Goal: Task Accomplishment & Management: Complete application form

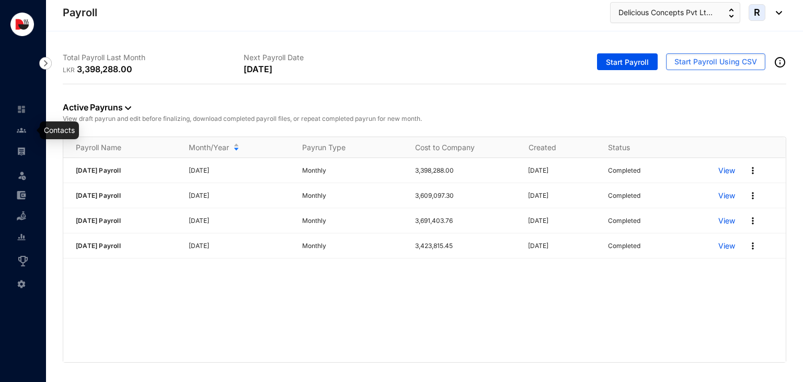
click at [20, 132] on img at bounding box center [21, 130] width 9 height 9
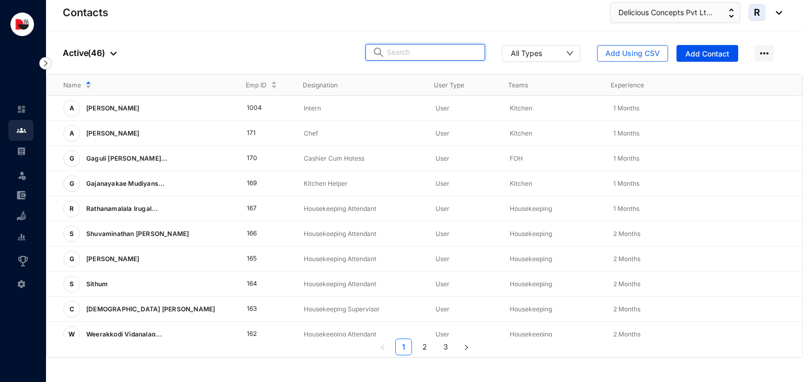
click at [408, 52] on input "text" at bounding box center [433, 52] width 92 height 16
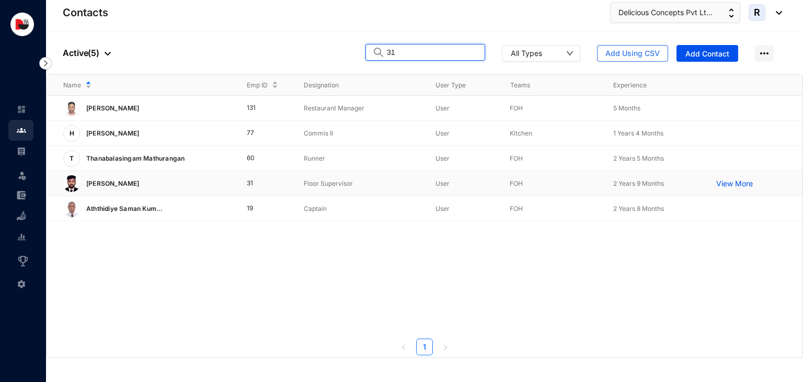
type input "31"
click at [291, 185] on td "Floor Supervisor" at bounding box center [353, 183] width 132 height 25
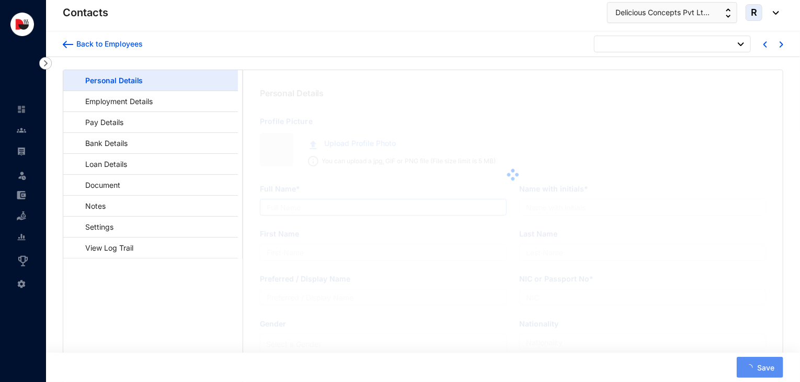
type input "[PERSON_NAME]"
type input "M.Santhosh"
type input "[PERSON_NAME]"
type input "200101503528"
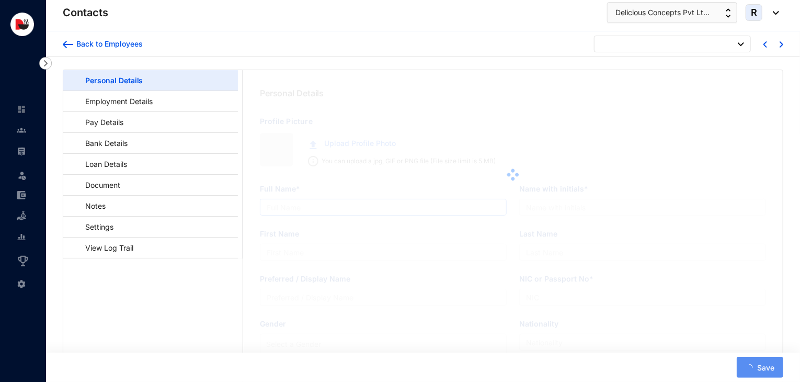
type input "776465309"
type input "No.38, Ariyapura, [GEOGRAPHIC_DATA]."
type input "[DATE]"
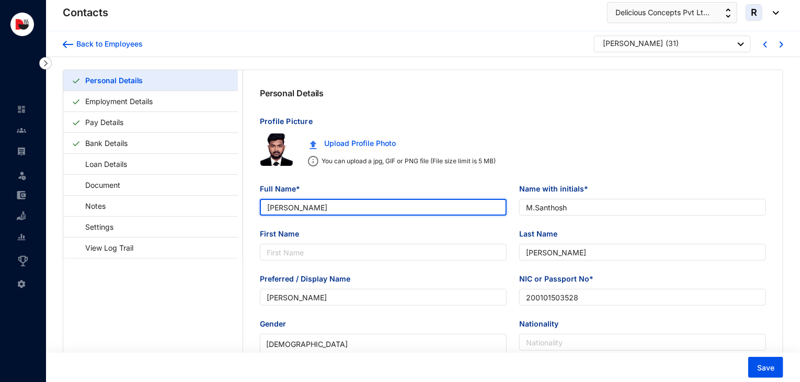
drag, startPoint x: 345, startPoint y: 207, endPoint x: 248, endPoint y: 223, distance: 98.1
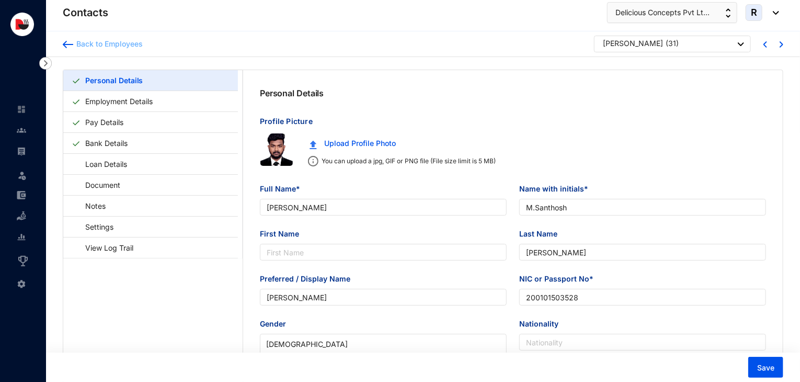
click at [82, 44] on div "Back to Employees" at bounding box center [108, 44] width 70 height 10
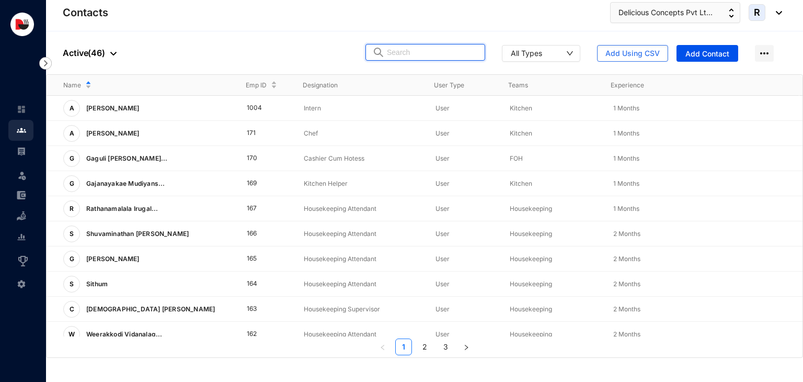
click at [425, 54] on input "text" at bounding box center [433, 52] width 92 height 16
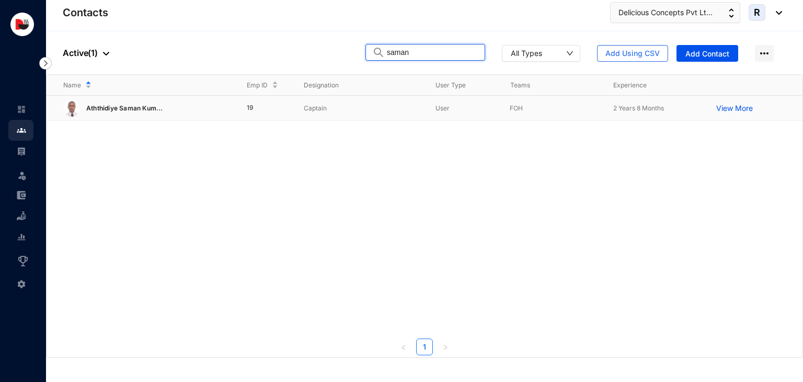
type input "saman"
click at [284, 109] on td "19" at bounding box center [259, 108] width 58 height 25
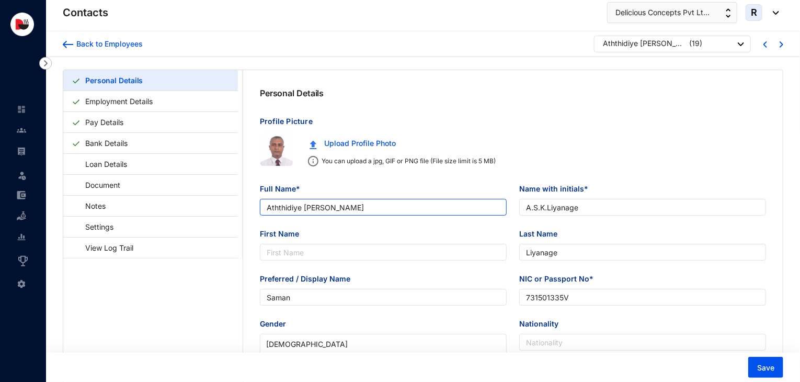
type input "Aththidiye [PERSON_NAME]"
type input "A.S.K.Liyanage"
type input "Liyanage"
type input "Saman"
type input "731501335V"
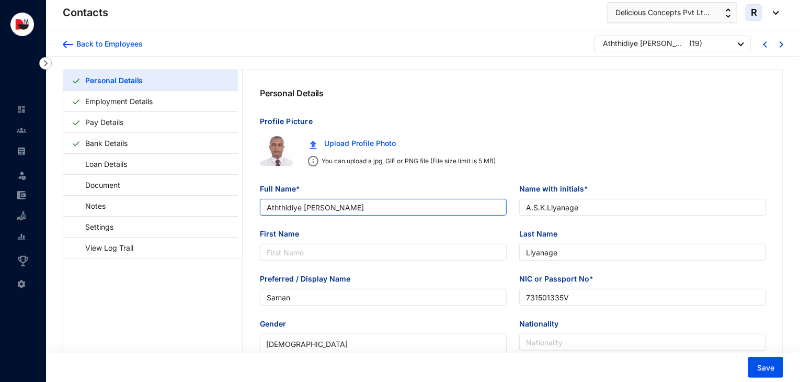
type input "779270317"
type input "[STREET_ADDRESS]."
type input "[DATE]"
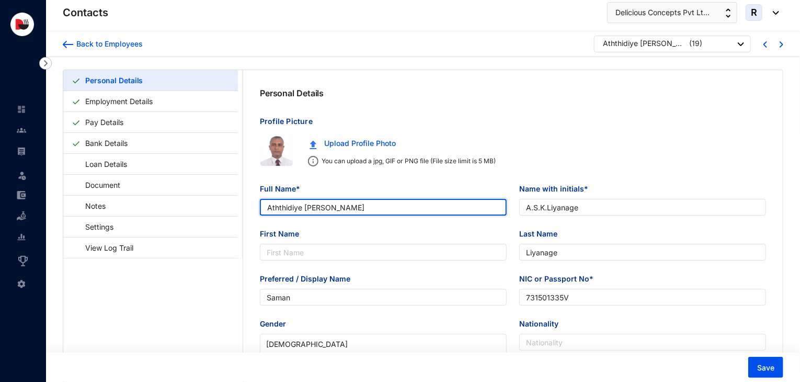
drag, startPoint x: 421, startPoint y: 210, endPoint x: 251, endPoint y: 218, distance: 170.2
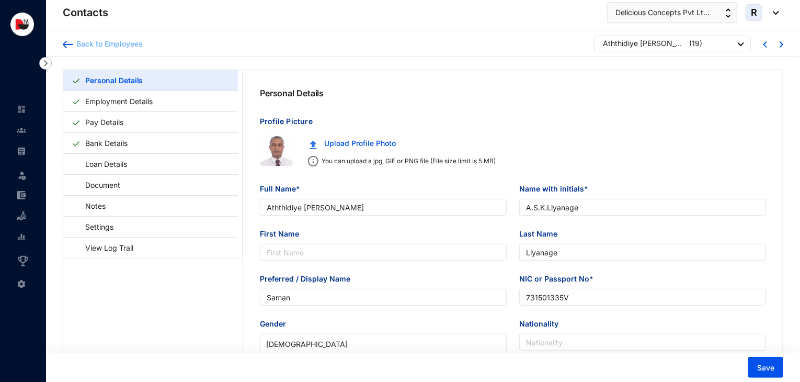
click at [109, 49] on div "Back to Employees" at bounding box center [108, 44] width 70 height 10
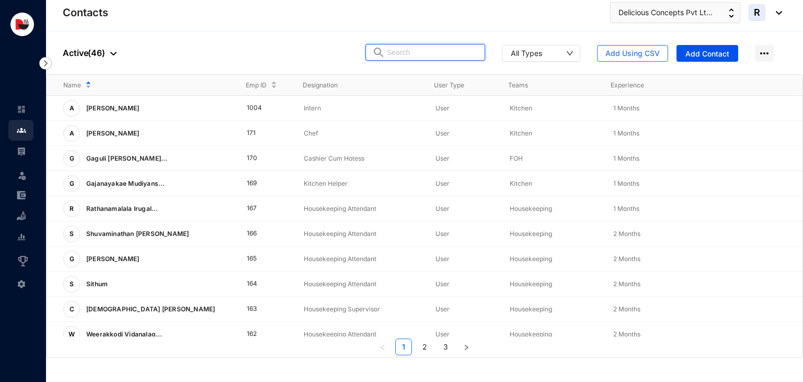
click at [408, 56] on input "text" at bounding box center [433, 52] width 92 height 16
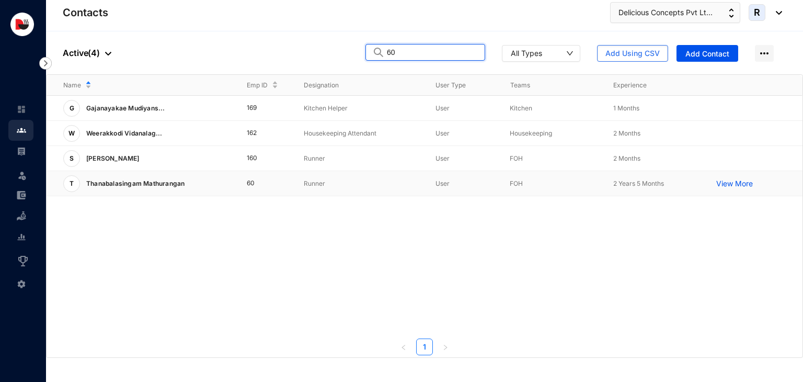
type input "60"
click at [262, 183] on td "60" at bounding box center [259, 183] width 58 height 25
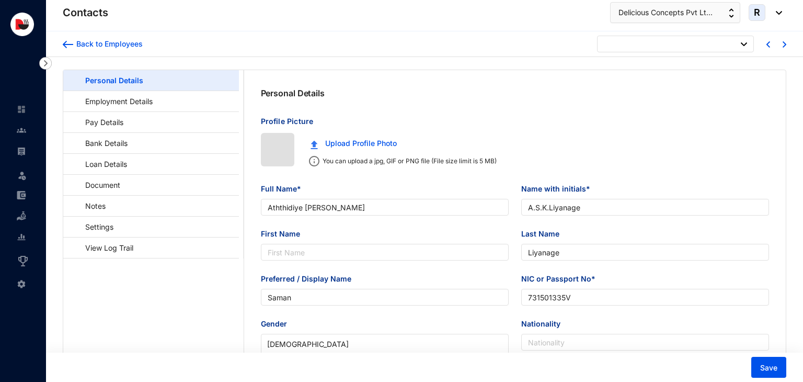
type input "[DATE]"
type input "Thanabalasingam Mathurangan"
type input "T.Mathurangan"
type input "Mathurangan"
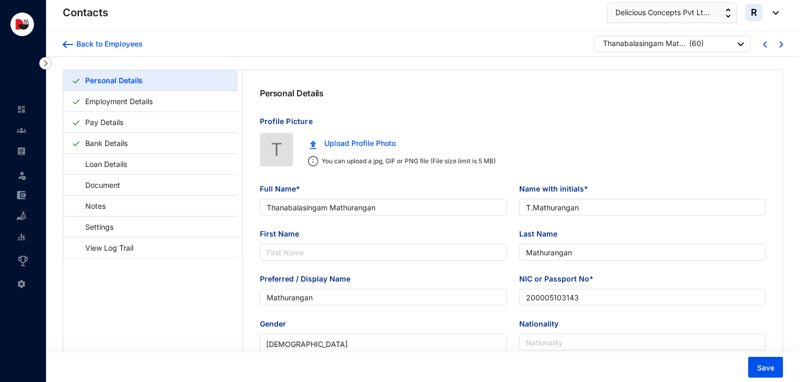
type input "200005103143"
type input "763776416"
type input "683, [GEOGRAPHIC_DATA], [GEOGRAPHIC_DATA]."
type input "[DATE]"
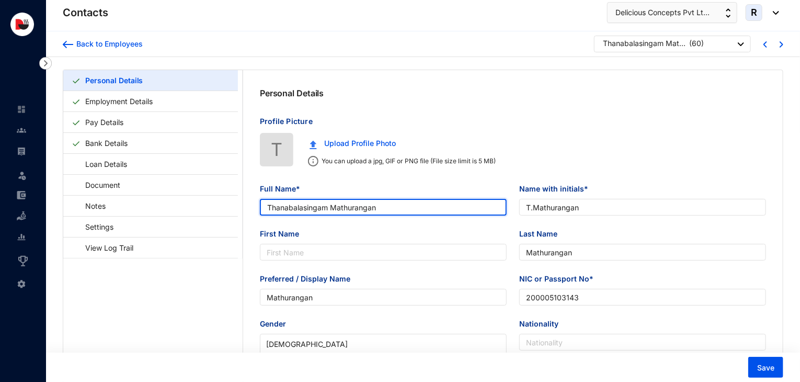
drag, startPoint x: 393, startPoint y: 210, endPoint x: 249, endPoint y: 225, distance: 144.1
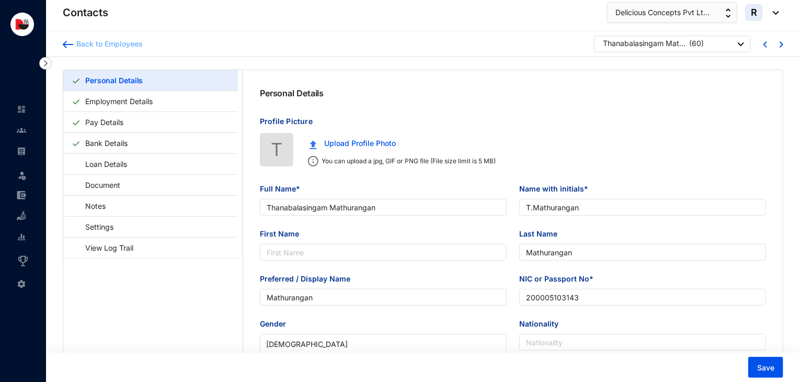
click at [111, 46] on div "Back to Employees" at bounding box center [108, 44] width 70 height 10
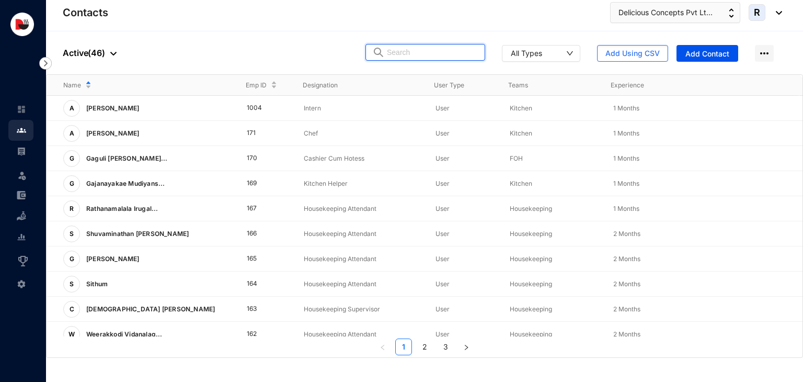
click at [411, 55] on input "text" at bounding box center [433, 52] width 92 height 16
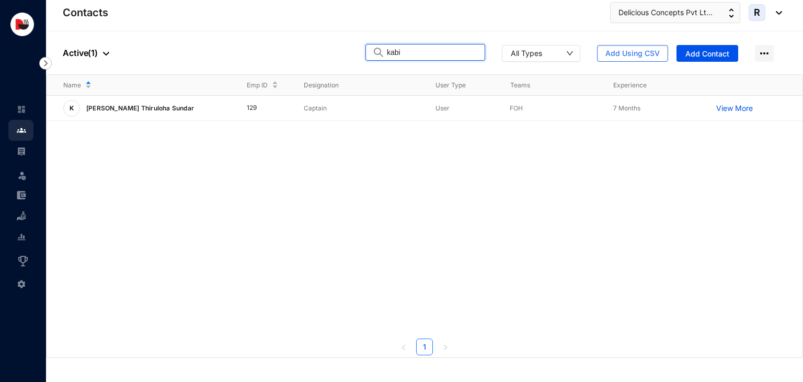
type input "kabi"
click at [318, 106] on p "Captain" at bounding box center [361, 108] width 115 height 10
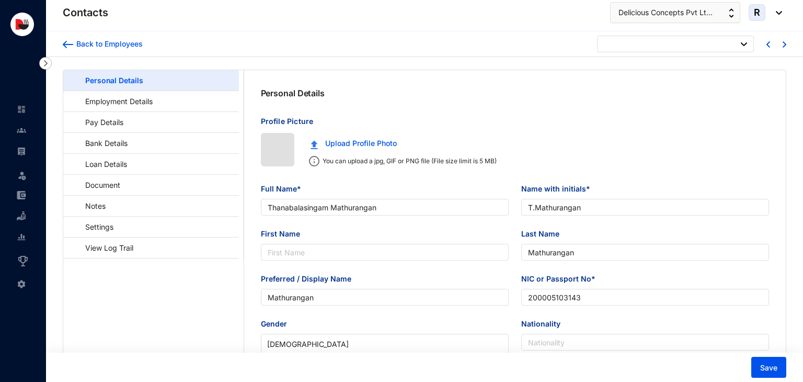
type input "[DATE]"
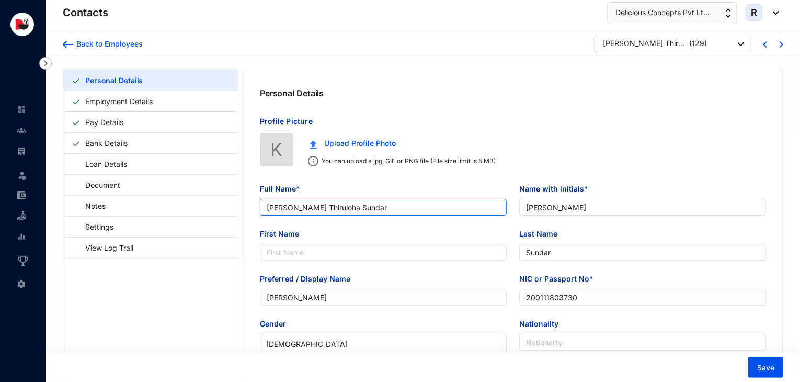
type input "[PERSON_NAME] Thiruloha Sundar"
type input "[PERSON_NAME]"
type input "Sundar"
type input "[PERSON_NAME]"
type input "200111803730"
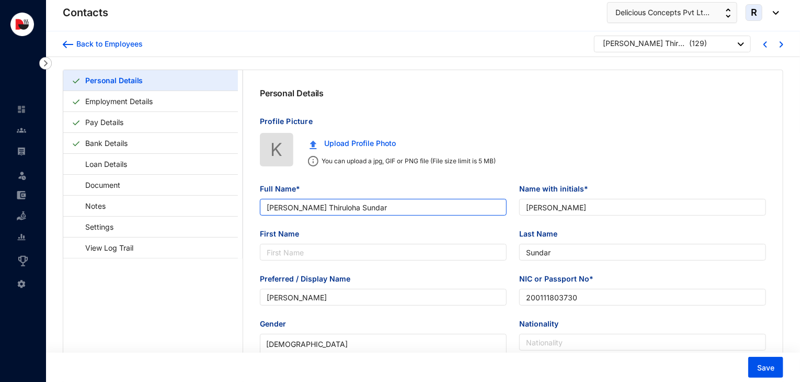
type input "721969549"
type input "104/1 Duckwaro Rangala."
type input "[DATE]"
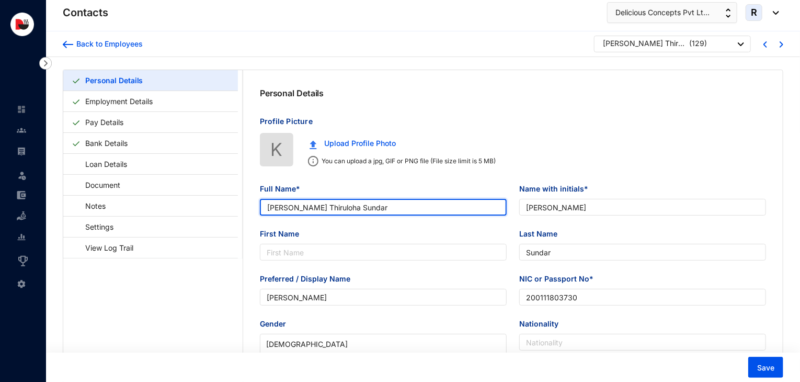
drag, startPoint x: 396, startPoint y: 212, endPoint x: 245, endPoint y: 222, distance: 152.0
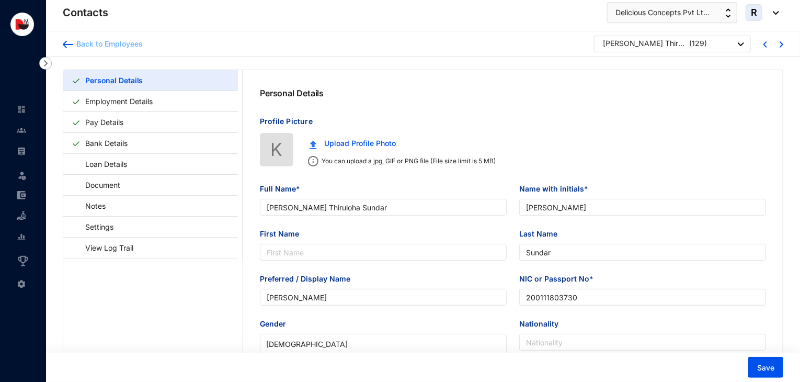
click at [135, 42] on div "Back to Employees" at bounding box center [108, 44] width 70 height 10
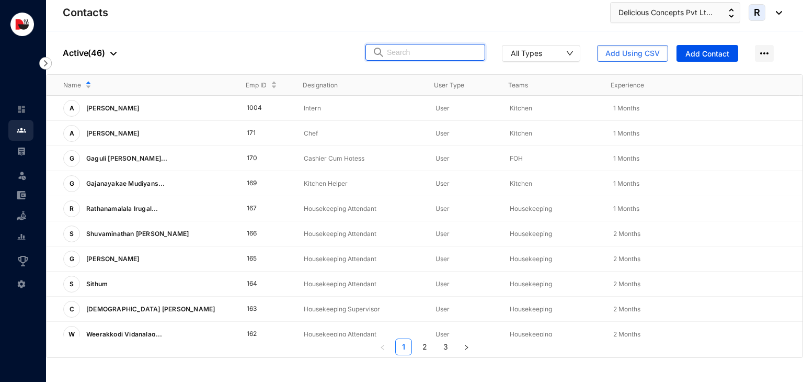
click at [406, 53] on input "text" at bounding box center [433, 52] width 92 height 16
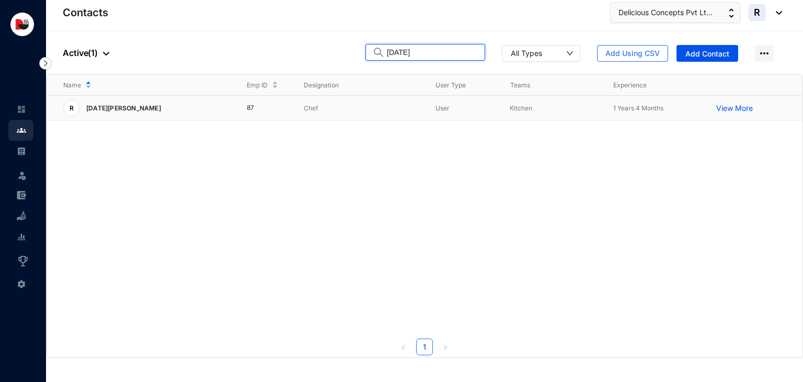
type input "[DATE]"
click at [308, 111] on p "Chef" at bounding box center [361, 108] width 115 height 10
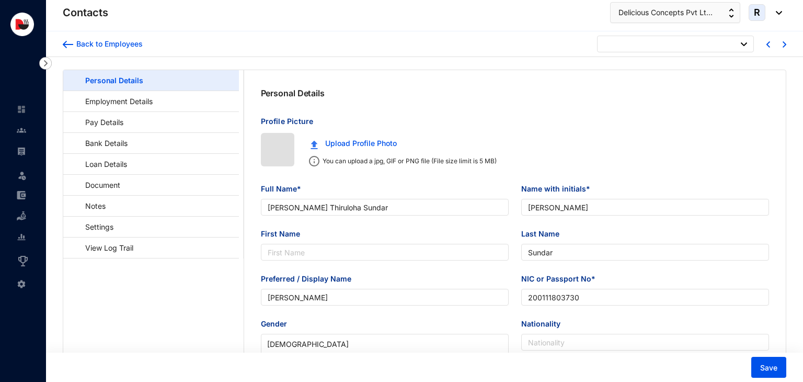
type input "[DATE]"
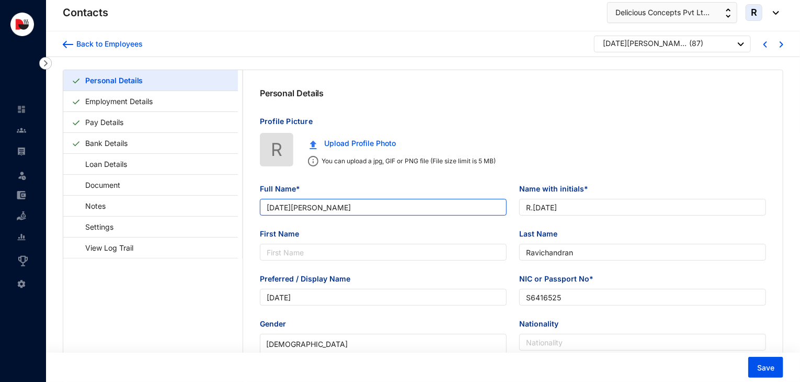
type input "[DATE][PERSON_NAME]"
type input "R.[DATE]"
type input "Ravichandran"
type input "[DATE]"
type input "S6416525"
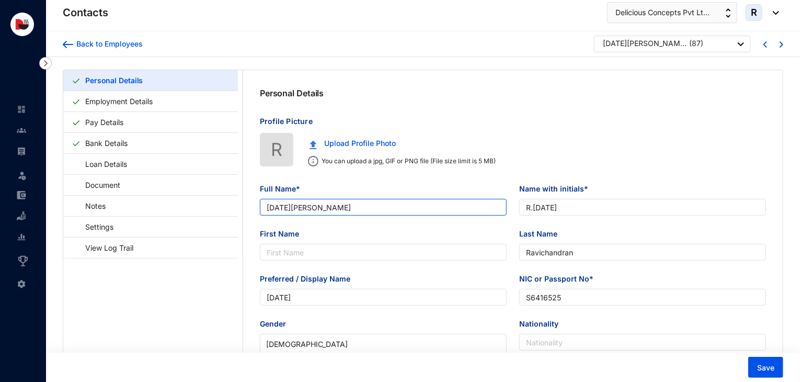
checkbox input "true"
type input "706465043"
type input "[STREET_ADDRESS]."
type input "[DATE]"
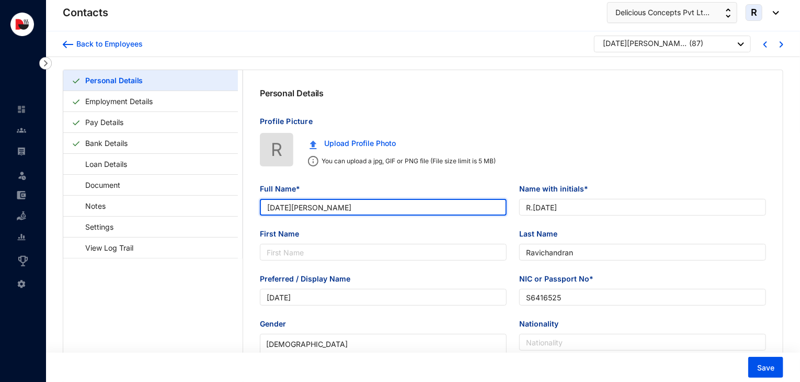
drag, startPoint x: 365, startPoint y: 209, endPoint x: 246, endPoint y: 221, distance: 118.7
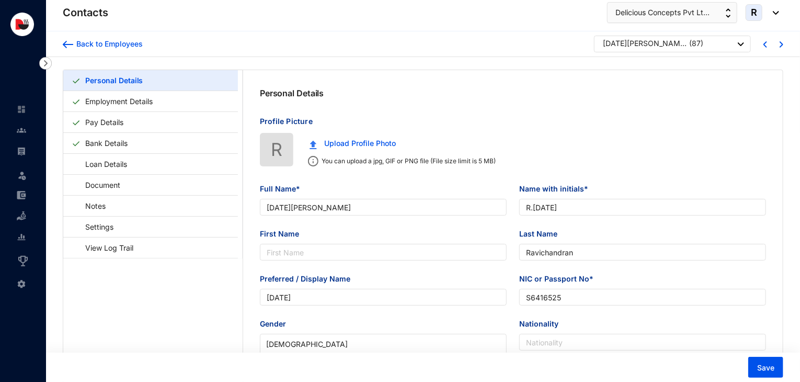
click at [770, 51] on div at bounding box center [767, 44] width 32 height 17
click at [765, 45] on img at bounding box center [766, 44] width 4 height 6
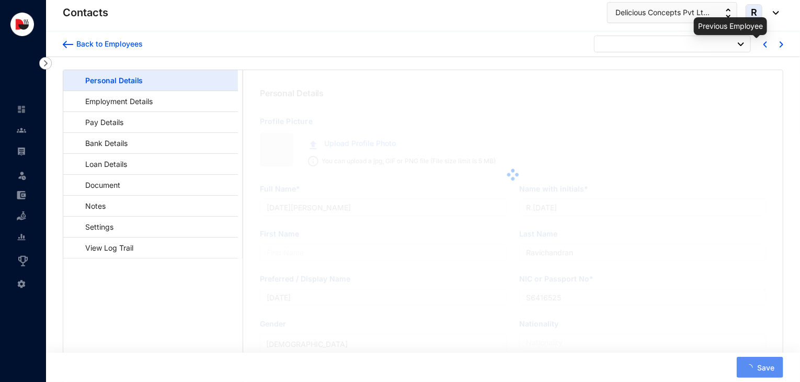
click at [765, 45] on img at bounding box center [766, 44] width 4 height 6
type input "[PERSON_NAME]"
type input "Arun"
type input "[PERSON_NAME]"
type input "Arun"
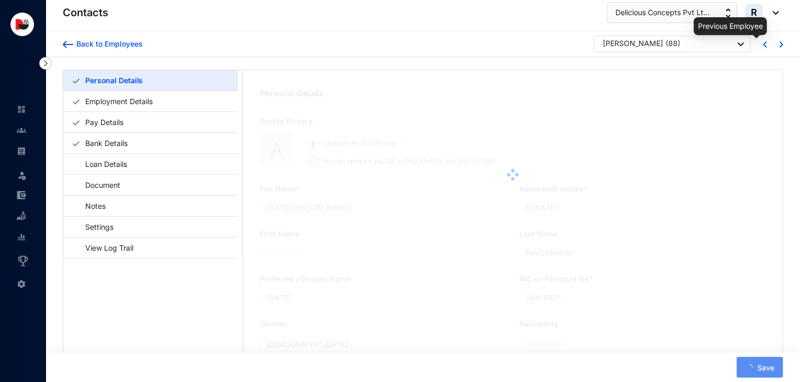
type input "X7013815"
type input "706465044"
type input "[DATE]"
type input "No-4, Villa Post- Beta Pars,Ps- Harlakhi, [GEOGRAPHIC_DATA]"
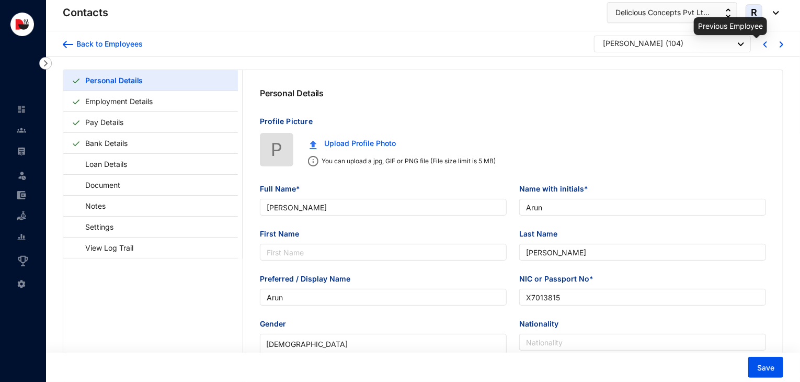
type input "[PERSON_NAME]"
type input "A.Pradeep"
type input "[PERSON_NAME]"
type input "Pradeep"
type input "890520944V"
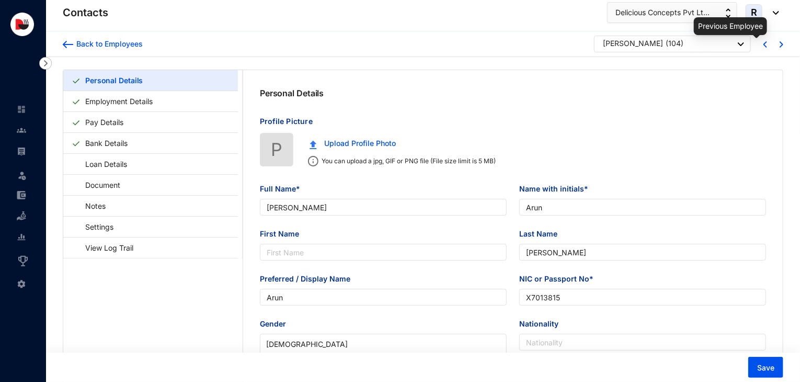
checkbox input "false"
type input "766114475"
type input "[STREET_ADDRESS]"
type input "[DATE]"
click at [765, 45] on img at bounding box center [766, 44] width 4 height 6
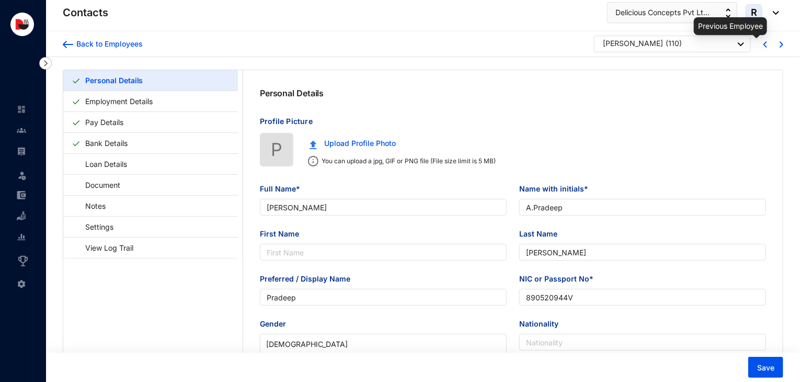
type input "[PERSON_NAME]"
type input "Prabhu"
type input "Dhas"
type input "[PERSON_NAME]"
type input "Y8702009"
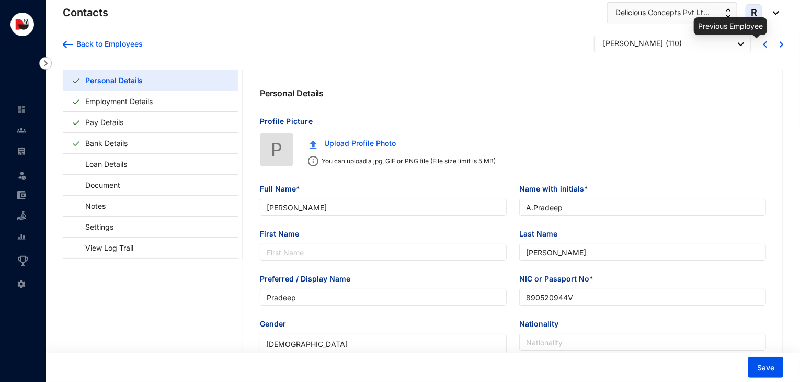
checkbox input "true"
type input "7011029570"
type input "Vill Po Betaparsa [PERSON_NAME] No4 , Ps-Harlakhi, [GEOGRAPHIC_DATA]"
type input "[DATE]"
click at [765, 45] on img at bounding box center [766, 44] width 4 height 6
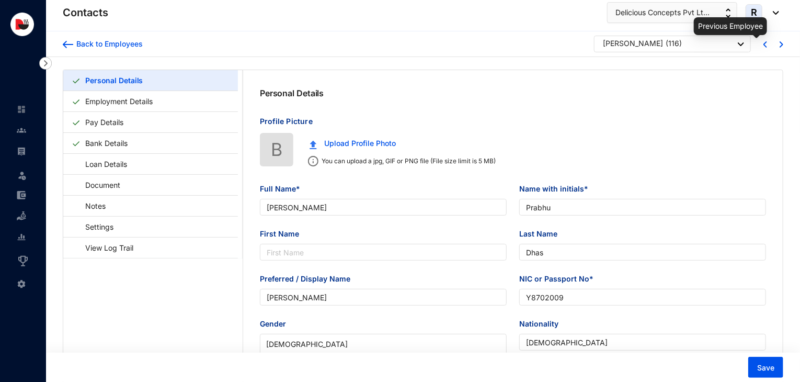
type input "[PERSON_NAME]"
type input "Thamilvendhan"
type input "B6278099"
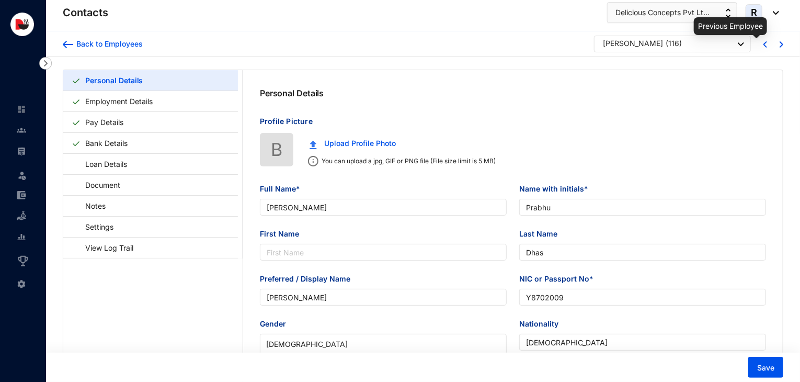
type input "[DEMOGRAPHIC_DATA]"
type input "7373992269"
type input "Keezha Street, Verkudi, Periyakuruvadi Po, Koothanallur Tk, [GEOGRAPHIC_DATA]"
type input "[DATE]"
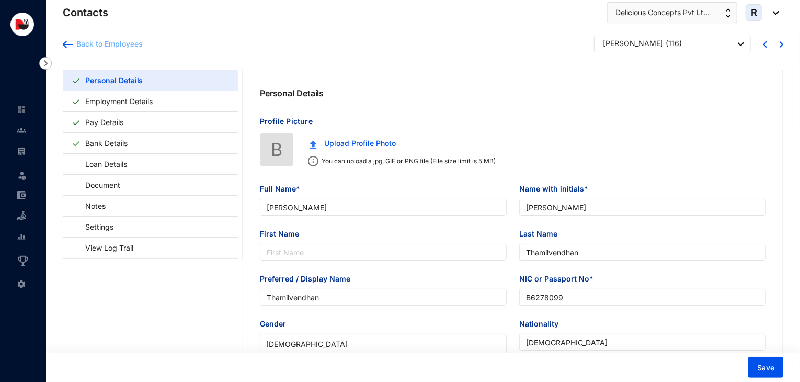
click at [98, 49] on div "Back to Employees" at bounding box center [108, 44] width 70 height 10
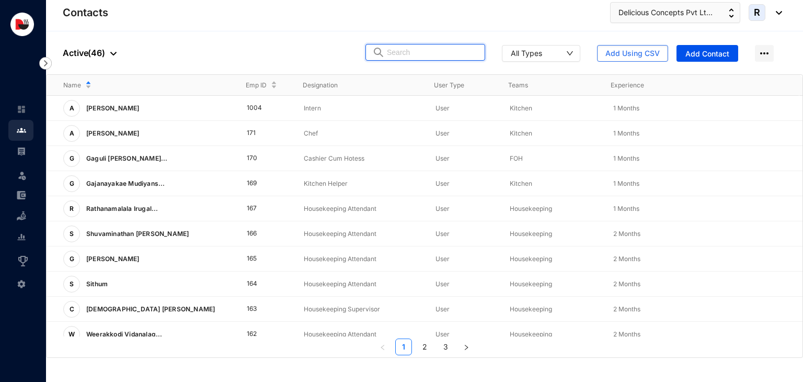
click at [418, 52] on input "text" at bounding box center [433, 52] width 92 height 16
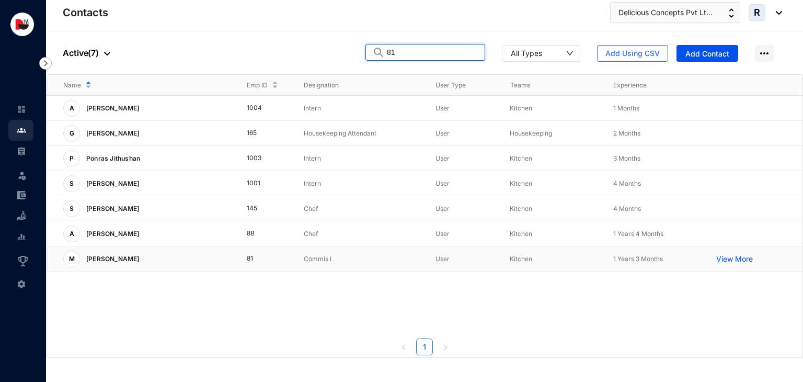
type input "81"
click at [156, 261] on div "M [PERSON_NAME]" at bounding box center [146, 259] width 167 height 17
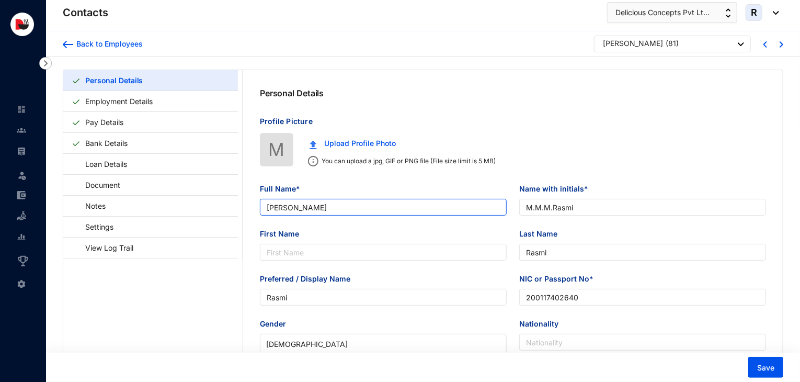
type input "[PERSON_NAME]"
type input "M.M.M.Rasmi"
type input "Rasmi"
type input "200117402640"
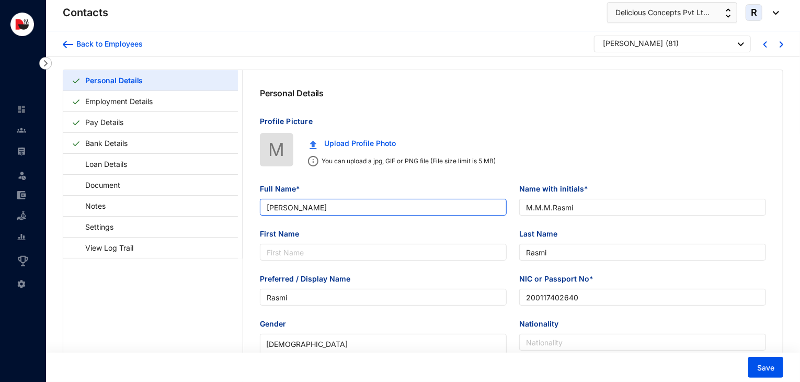
checkbox input "false"
type input "717696698"
type input "F/46 Thalgaspitiya Aranayaka."
type input "[DATE]"
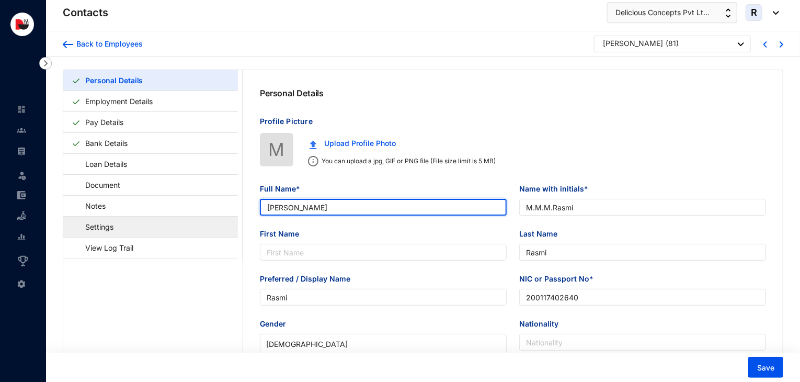
drag, startPoint x: 360, startPoint y: 209, endPoint x: 227, endPoint y: 224, distance: 133.8
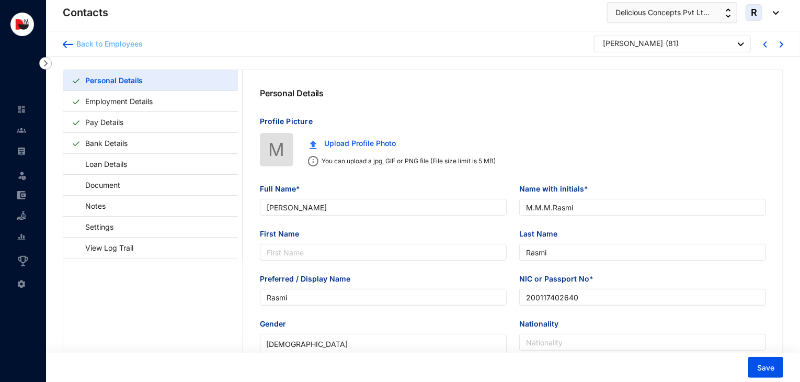
click at [107, 41] on div "Back to Employees" at bounding box center [108, 44] width 70 height 10
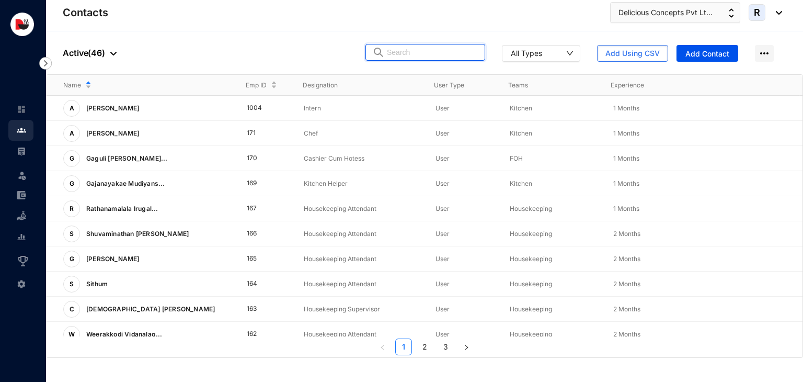
click at [419, 54] on input "text" at bounding box center [433, 52] width 92 height 16
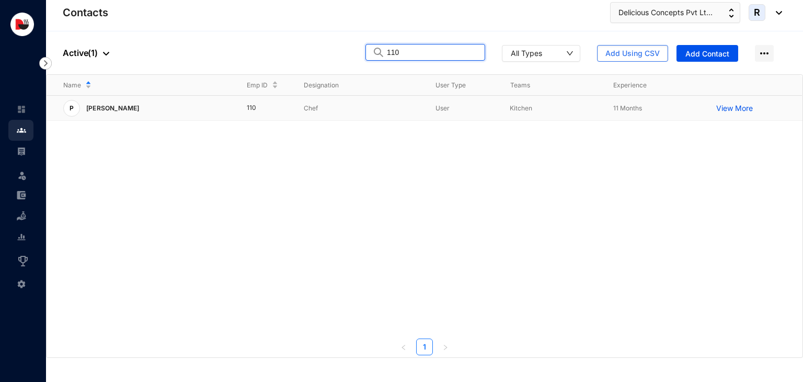
type input "110"
click at [304, 106] on p "Chef" at bounding box center [361, 108] width 115 height 10
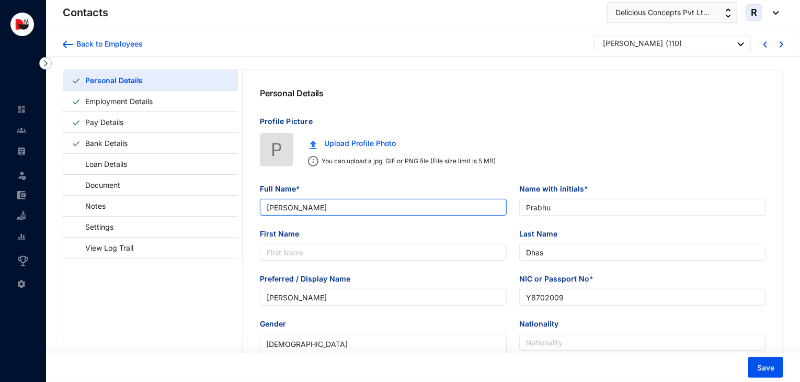
type input "[PERSON_NAME]"
type input "Prabhu"
type input "Dhas"
type input "[PERSON_NAME]"
type input "Y8702009"
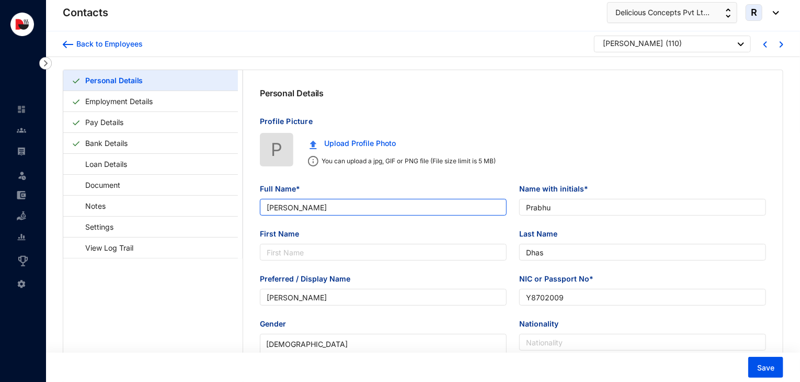
checkbox input "true"
type input "7011029570"
type input "Vill Po Betaparsa [PERSON_NAME] No4 , Ps-Harlakhi, [GEOGRAPHIC_DATA]"
type input "[DATE]"
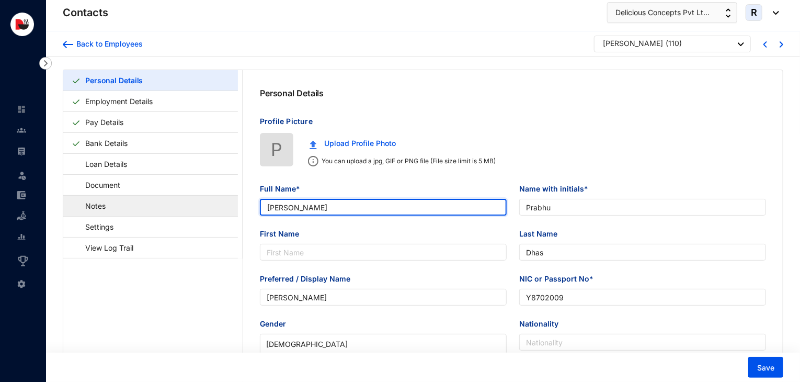
drag, startPoint x: 334, startPoint y: 207, endPoint x: 230, endPoint y: 215, distance: 104.4
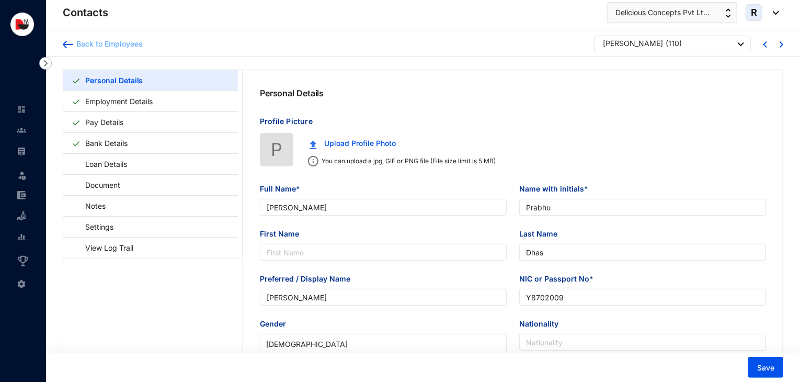
click at [110, 46] on div "Back to Employees" at bounding box center [108, 44] width 70 height 10
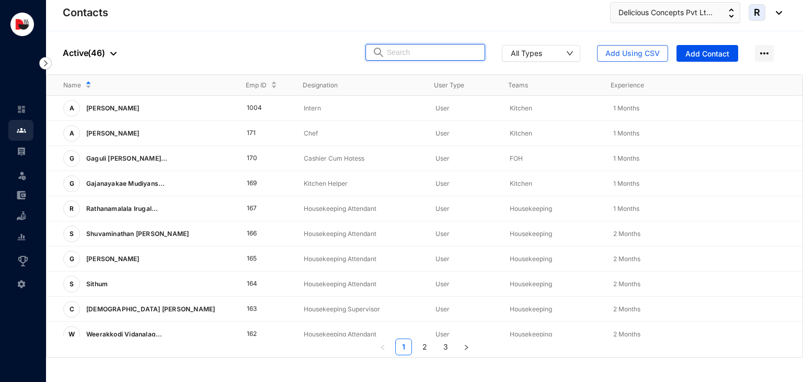
click at [416, 55] on input "text" at bounding box center [433, 52] width 92 height 16
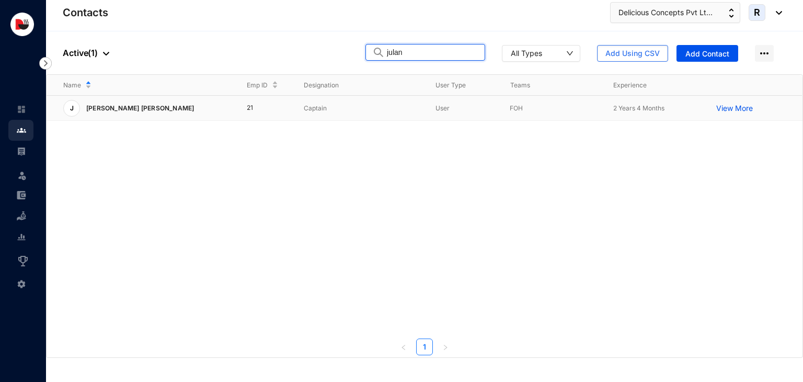
type input "julan"
click at [287, 110] on td "Captain" at bounding box center [353, 108] width 132 height 25
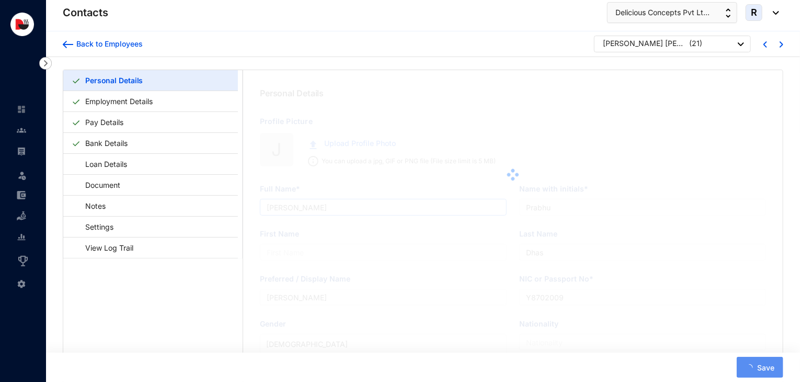
type input "[PERSON_NAME] [PERSON_NAME]"
type input "Julan"
type input "[PERSON_NAME]"
type input "Julan"
type input "912700623V"
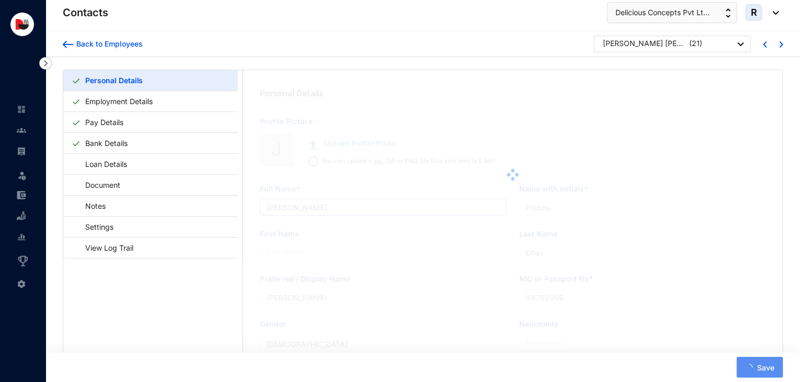
checkbox input "false"
type input "771152330"
type input "[STREET_ADDRESS][PERSON_NAME]"
type input "[DATE]"
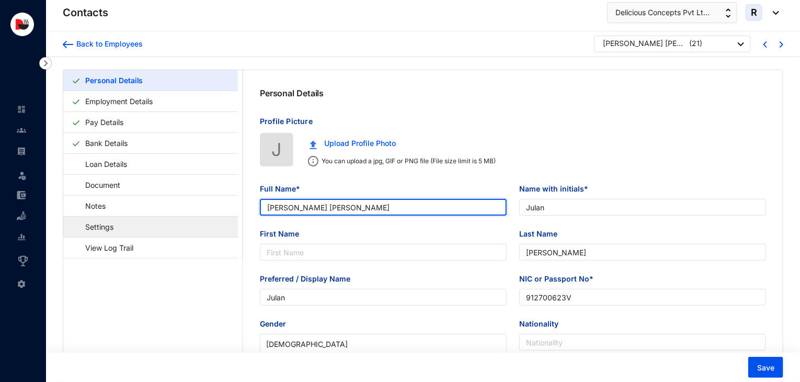
drag, startPoint x: 333, startPoint y: 208, endPoint x: 218, endPoint y: 220, distance: 115.2
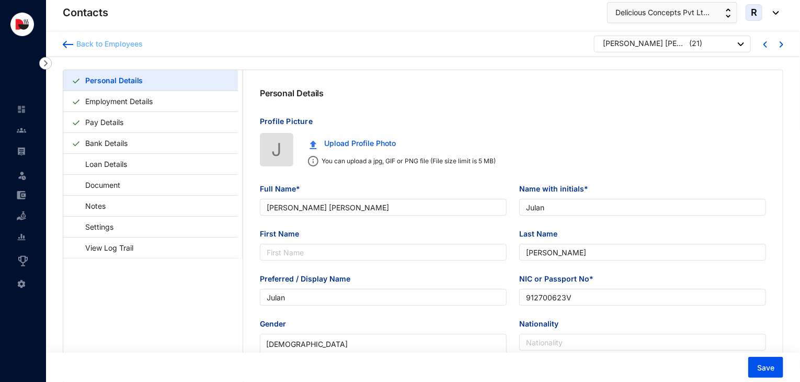
click at [136, 44] on div "Back to Employees" at bounding box center [108, 44] width 70 height 10
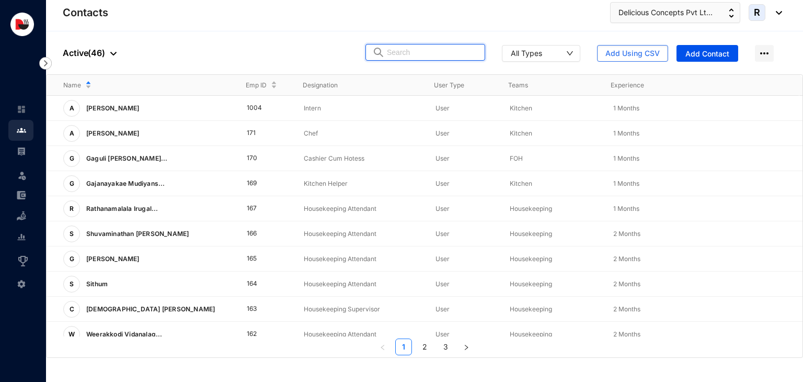
click at [431, 50] on input "text" at bounding box center [433, 52] width 92 height 16
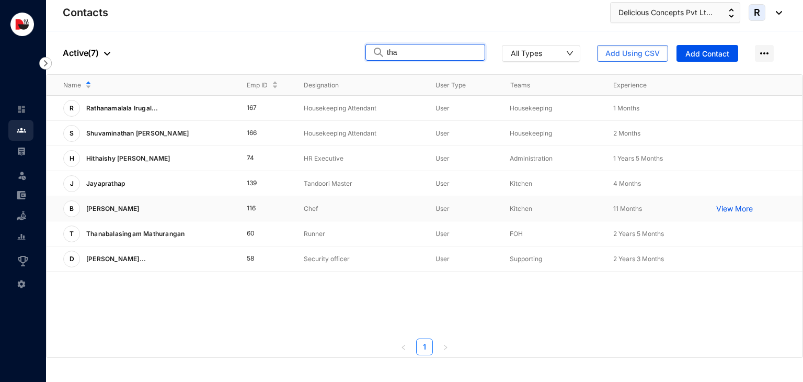
type input "tha"
click at [287, 207] on td "116" at bounding box center [259, 208] width 58 height 25
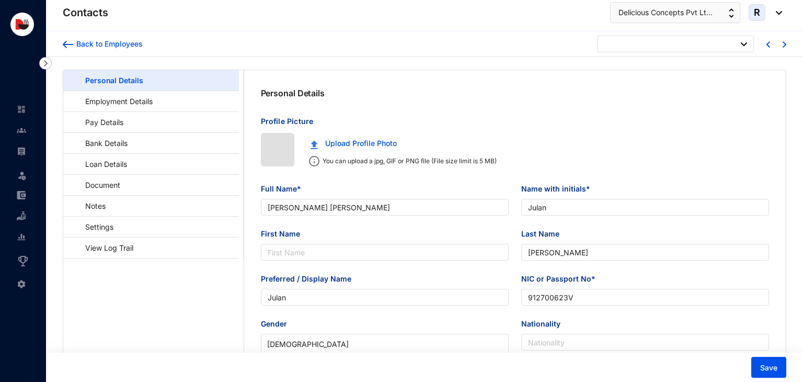
type input "[DATE]"
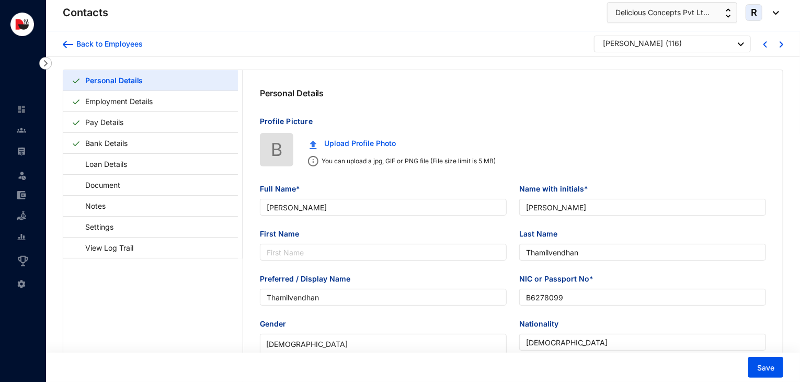
type input "[PERSON_NAME]"
type input "Thamilvendhan"
type input "B6278099"
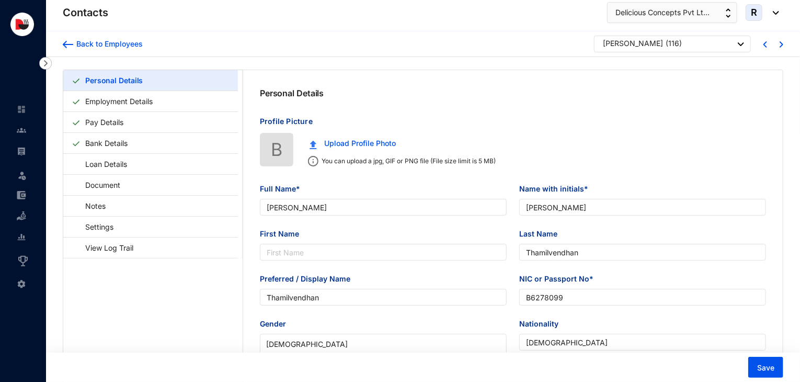
type input "[DEMOGRAPHIC_DATA]"
checkbox input "true"
type input "7373992269"
type input "Keezha Street, Verkudi, Periyakuruvadi Po, Koothanallur Tk, [GEOGRAPHIC_DATA]"
type input "[DATE]"
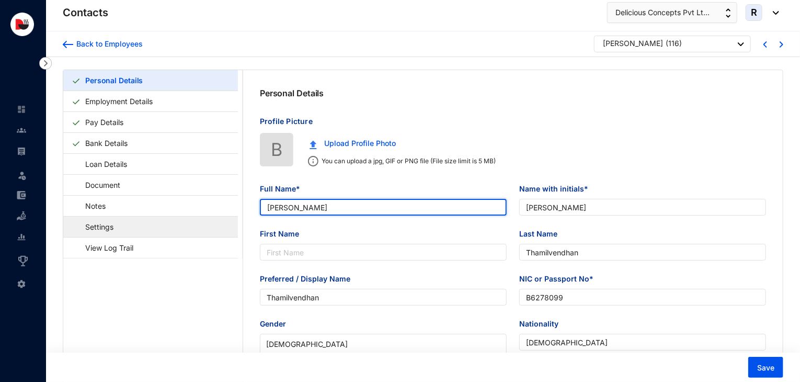
drag, startPoint x: 362, startPoint y: 208, endPoint x: 217, endPoint y: 218, distance: 145.8
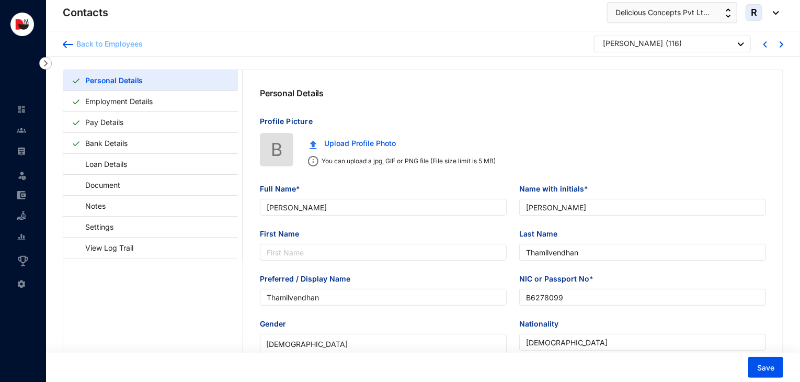
click at [134, 40] on div "Back to Employees" at bounding box center [108, 44] width 70 height 10
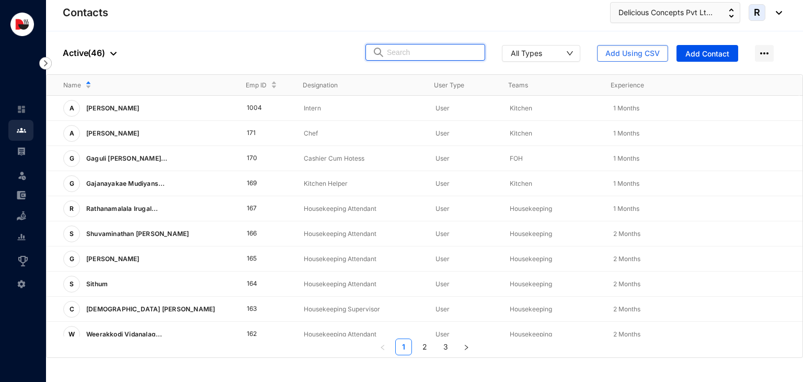
click at [417, 50] on input "text" at bounding box center [433, 52] width 92 height 16
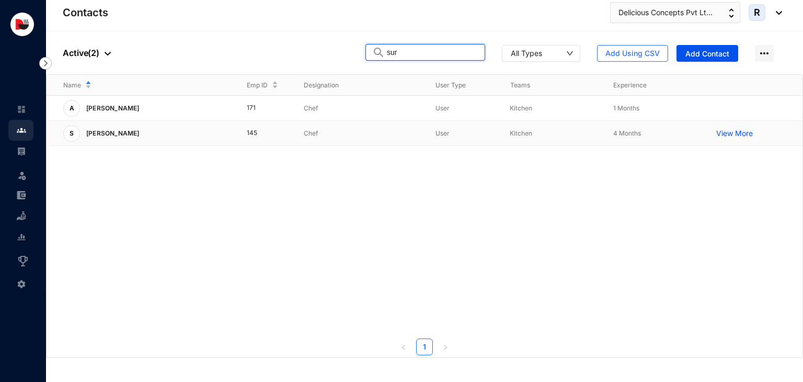
type input "sur"
click at [295, 124] on td "Chef" at bounding box center [353, 133] width 132 height 25
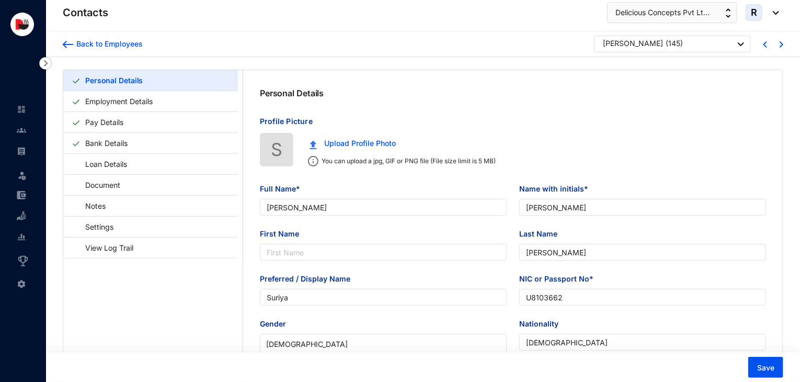
type input "[PERSON_NAME]"
type input "Suriya"
type input "U8103662"
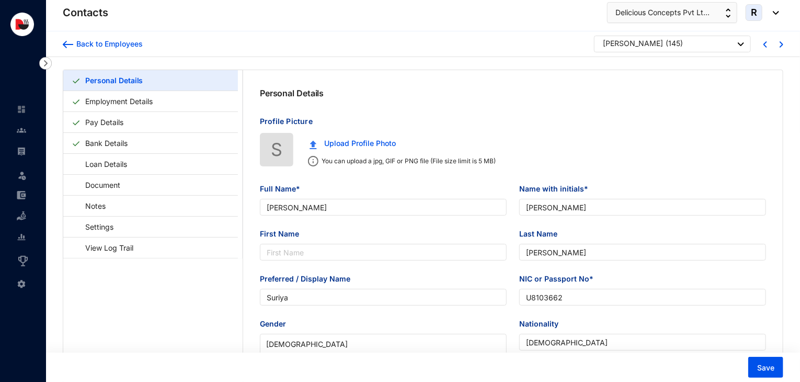
type input "702757470"
type input "448, Vaikal Kakai vadaku, Valappakudi Po, Thiruvaiyaru Tk, [GEOGRAPHIC_DATA]"
type input "[DATE]"
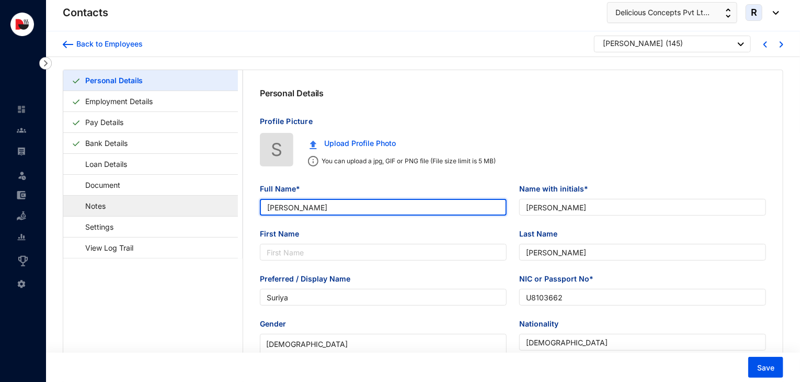
drag, startPoint x: 388, startPoint y: 211, endPoint x: 232, endPoint y: 210, distance: 155.3
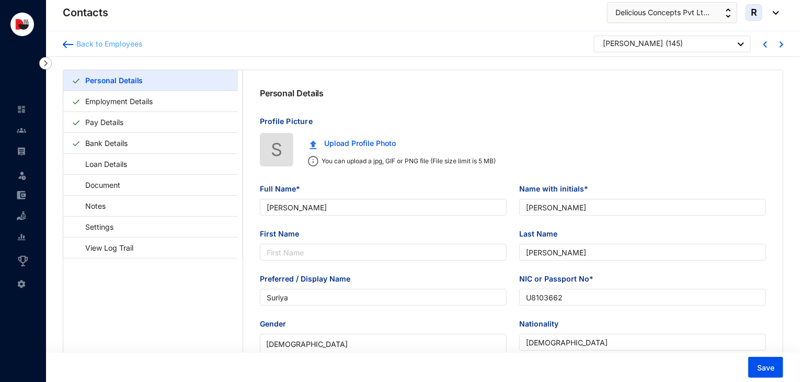
click at [115, 44] on div "Back to Employees" at bounding box center [108, 44] width 70 height 10
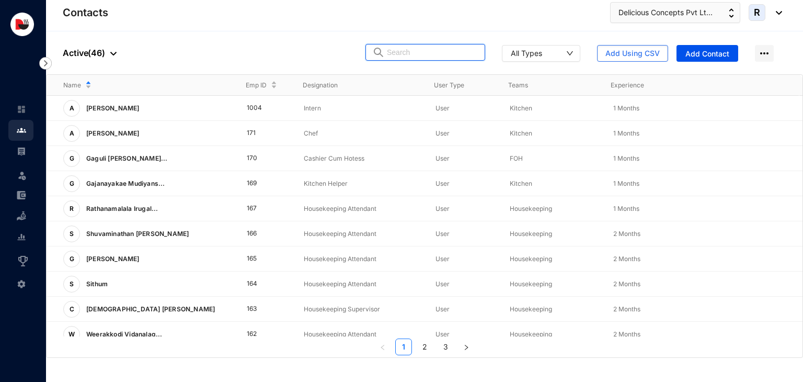
click at [443, 55] on input "text" at bounding box center [433, 52] width 92 height 16
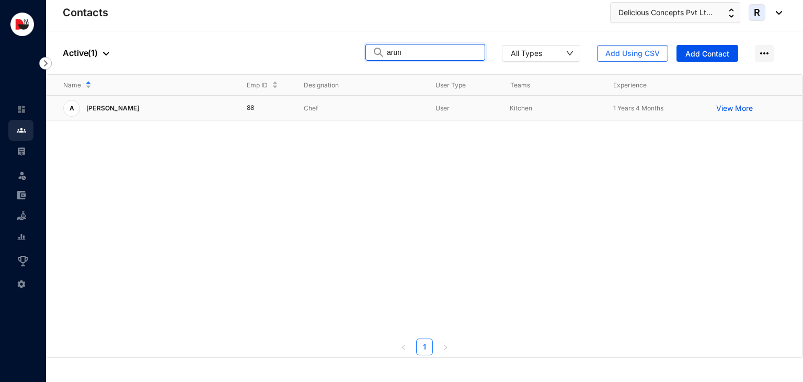
type input "arun"
click at [304, 109] on p "Chef" at bounding box center [361, 108] width 115 height 10
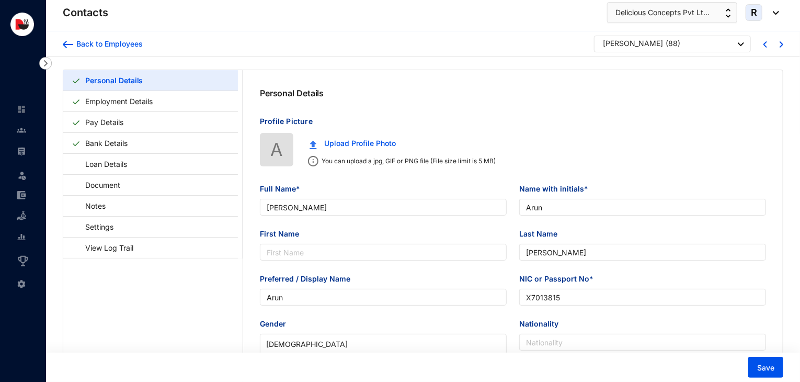
type input "[PERSON_NAME]"
type input "Arun"
type input "[PERSON_NAME]"
type input "Arun"
type input "X7013815"
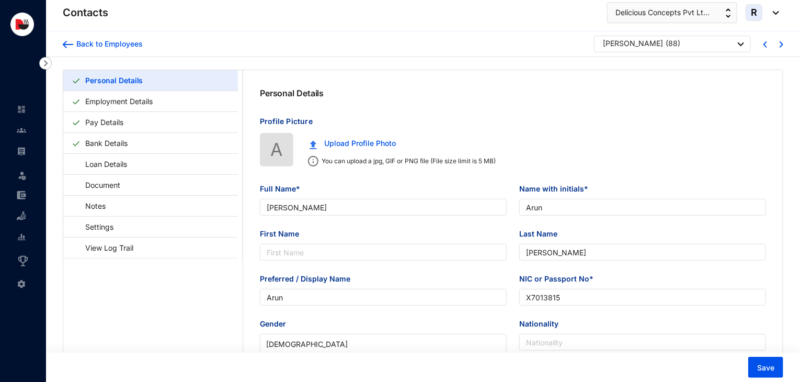
type input "706465044"
type input "No-4, Villa Post- Beta Pars,Ps- Harlakhi, [GEOGRAPHIC_DATA]"
type input "[DATE]"
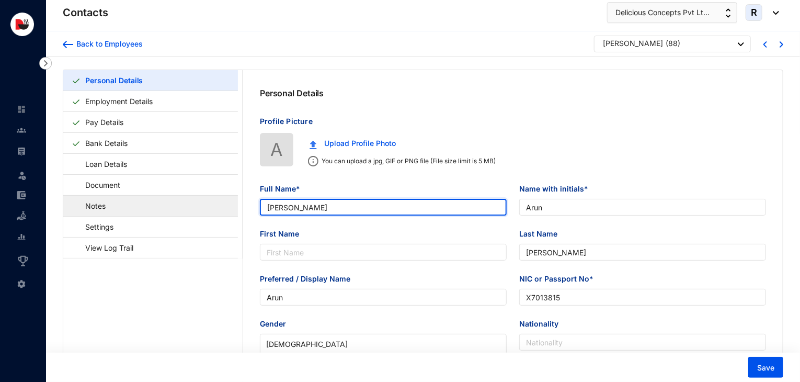
drag, startPoint x: 339, startPoint y: 209, endPoint x: 228, endPoint y: 214, distance: 111.5
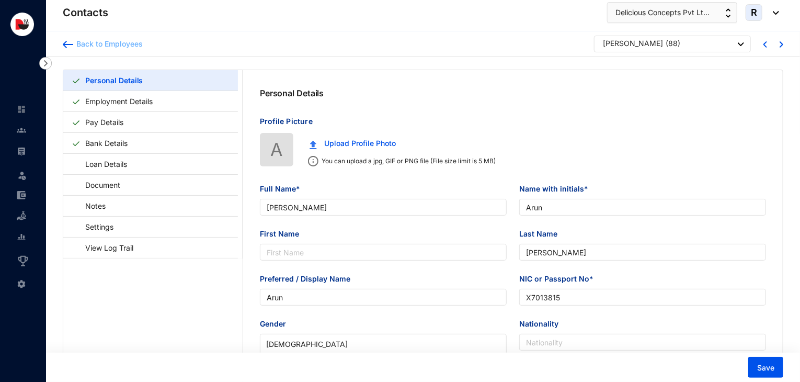
click at [89, 44] on div "Back to Employees" at bounding box center [108, 44] width 70 height 10
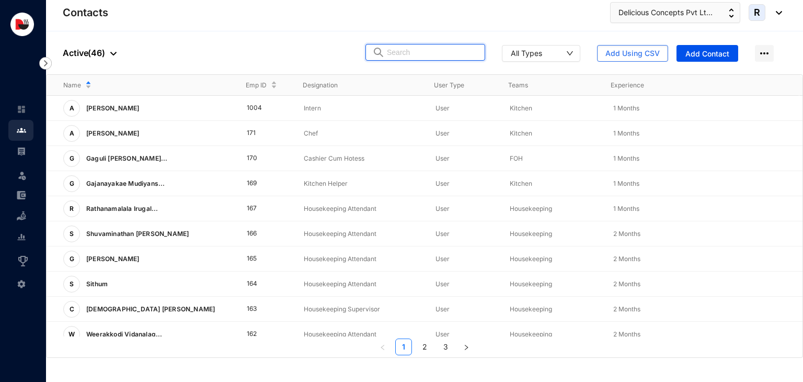
click at [427, 55] on input "text" at bounding box center [433, 52] width 92 height 16
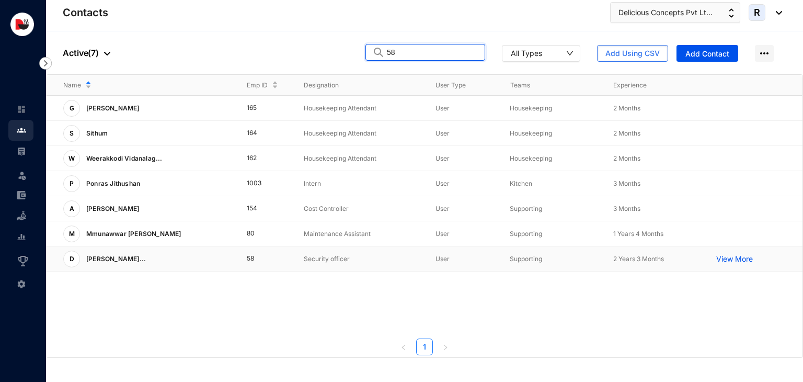
type input "58"
click at [303, 254] on td "Security officer" at bounding box center [353, 258] width 132 height 25
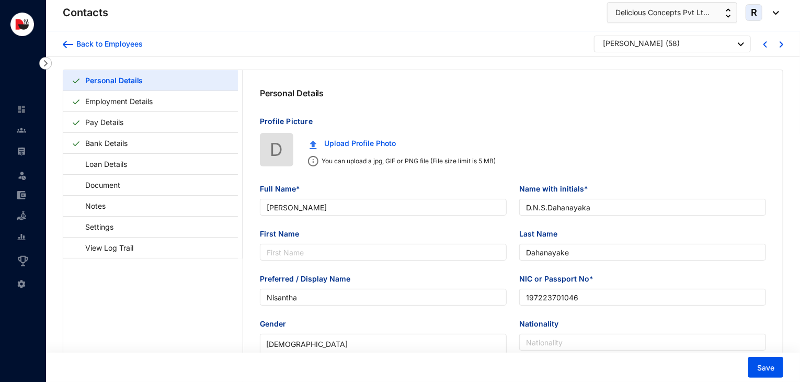
type input "[PERSON_NAME]"
type input "D.N.S.Dahanayaka"
type input "Dahanayake"
type input "Nisantha"
type input "197223701046"
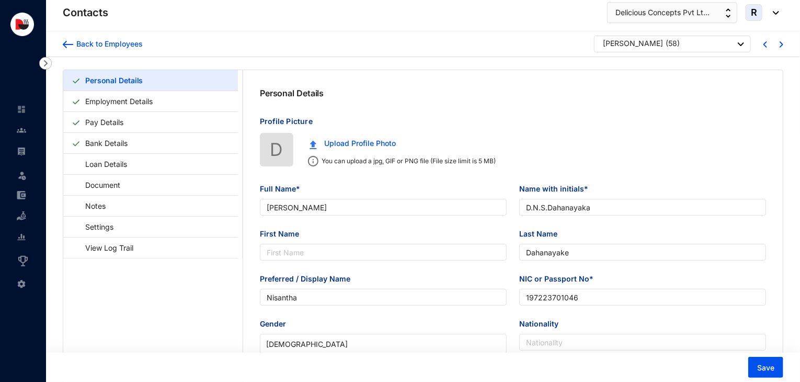
checkbox input "false"
type input "775148654"
type input "No.113, Kottasa [PERSON_NAME], [PERSON_NAME], Galle."
type input "[DATE]"
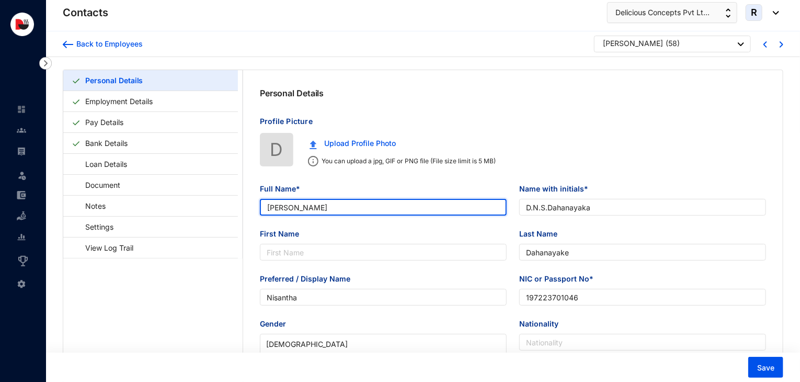
drag, startPoint x: 414, startPoint y: 212, endPoint x: 242, endPoint y: 224, distance: 172.0
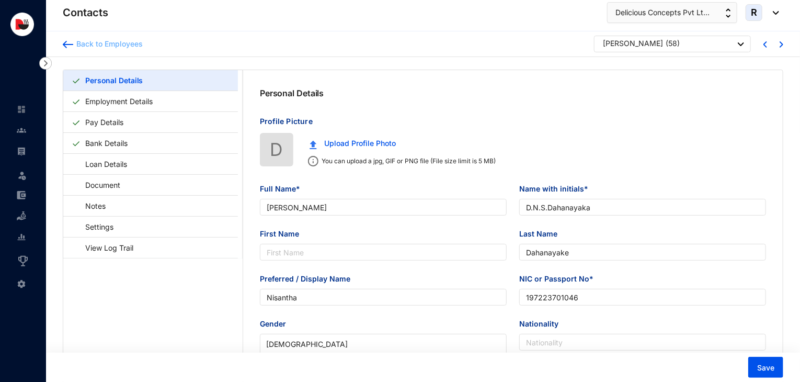
click at [127, 45] on div "Back to Employees" at bounding box center [108, 44] width 70 height 10
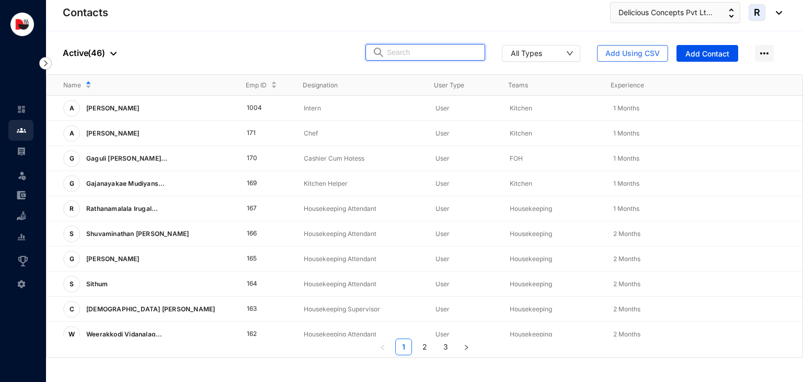
click at [423, 56] on input "text" at bounding box center [433, 52] width 92 height 16
type input "c"
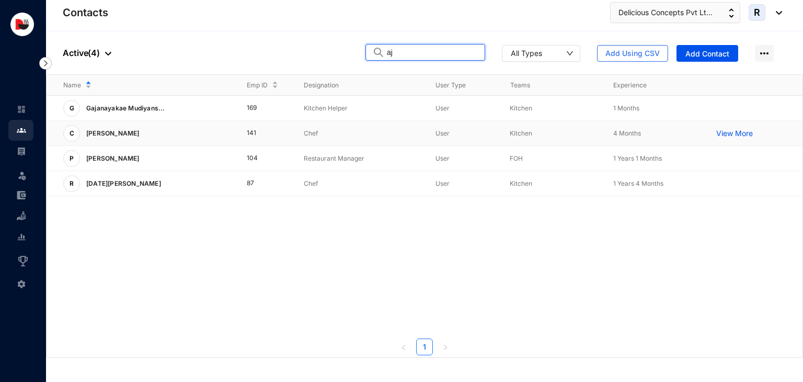
type input "aj"
click at [333, 130] on p "Chef" at bounding box center [361, 133] width 115 height 10
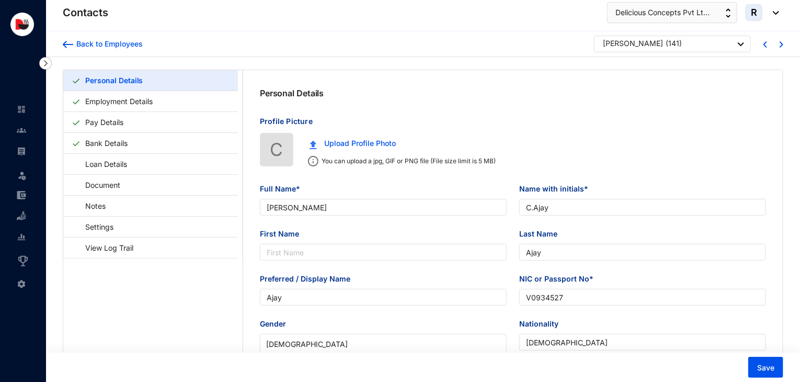
type input "[PERSON_NAME]"
type input "C.Ajay"
type input "Ajay"
type input "V0934527"
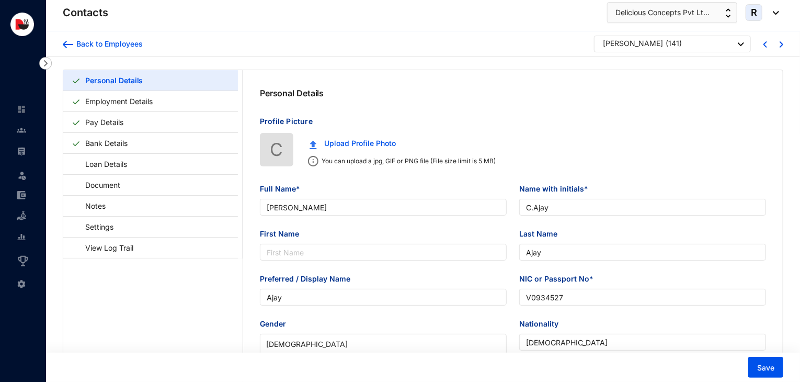
type input "[DEMOGRAPHIC_DATA]"
checkbox input "true"
type input "9384965924"
type input "[STREET_ADDRESS]. Mannaryudi Tk, Thiruvarur."
type input "[DATE]"
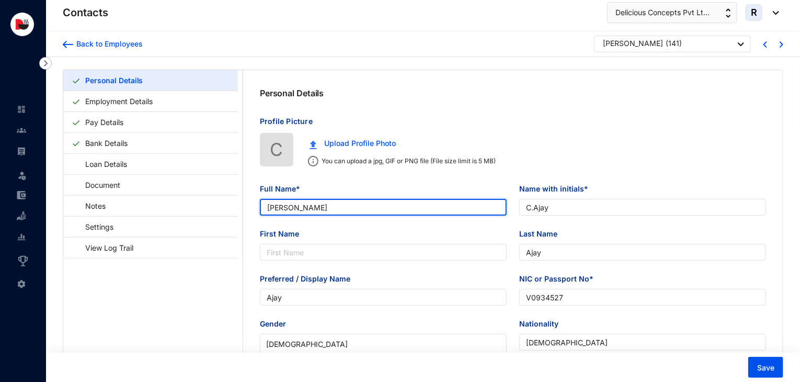
drag, startPoint x: 351, startPoint y: 209, endPoint x: 238, endPoint y: 225, distance: 114.0
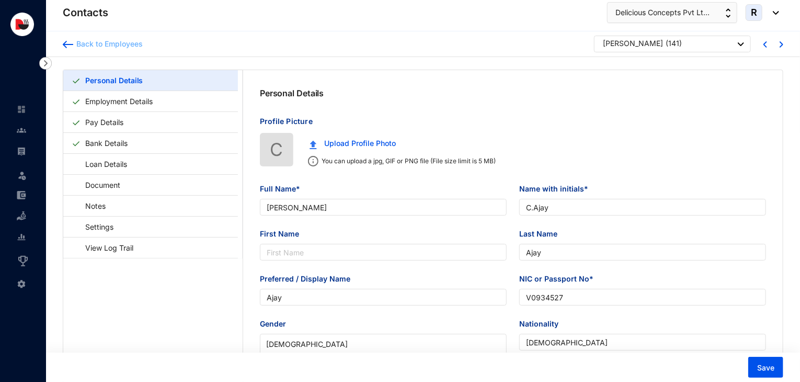
click at [111, 44] on div "Back to Employees" at bounding box center [108, 44] width 70 height 10
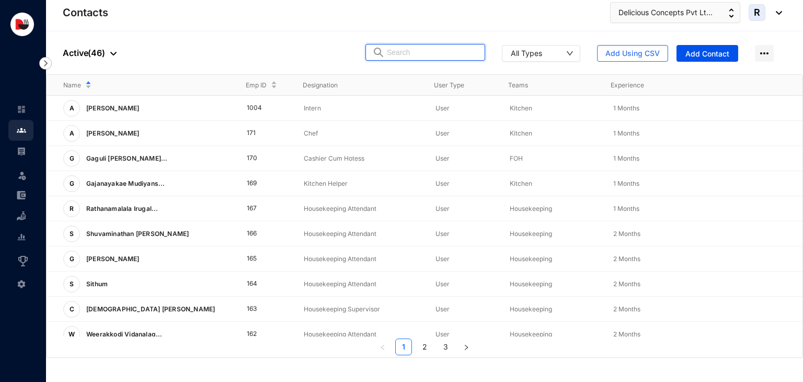
click at [412, 51] on input "text" at bounding box center [433, 52] width 92 height 16
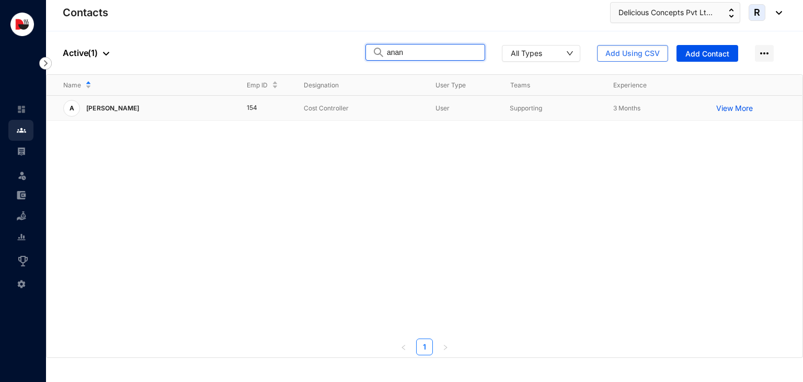
type input "anan"
click at [356, 104] on p "Cost Controller" at bounding box center [361, 108] width 115 height 10
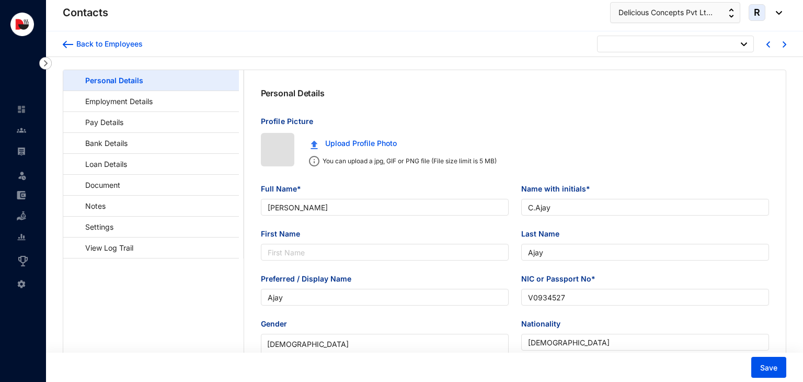
type input "[DATE]"
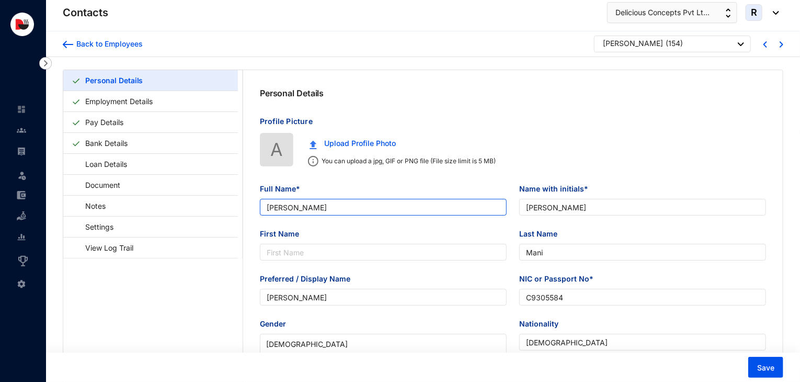
type input "[PERSON_NAME]"
type input "Mani"
type input "[PERSON_NAME]"
type input "C9305584"
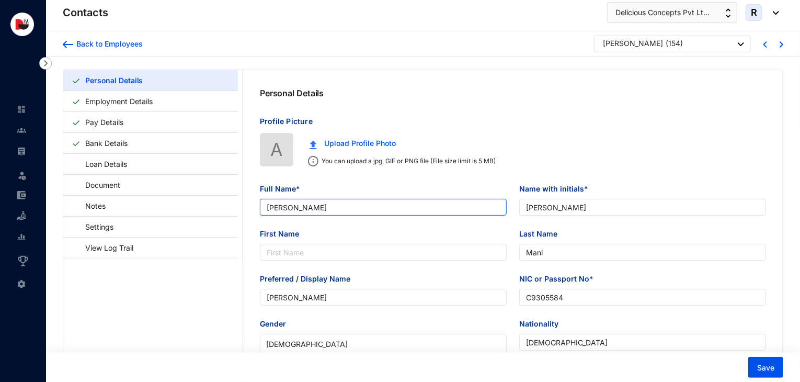
type input "706465059"
type input "[STREET_ADDRESS]."
type input "[DATE]"
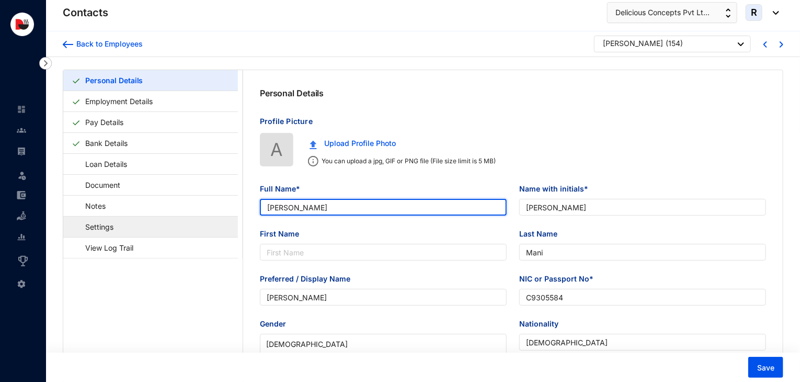
drag, startPoint x: 340, startPoint y: 210, endPoint x: 225, endPoint y: 220, distance: 115.0
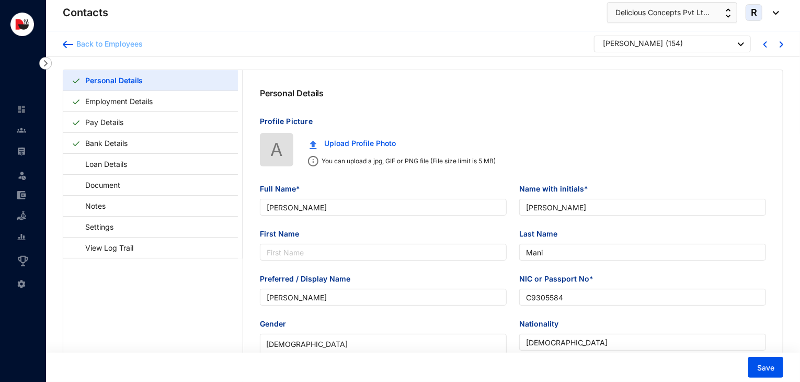
click at [114, 43] on div "Back to Employees" at bounding box center [108, 44] width 70 height 10
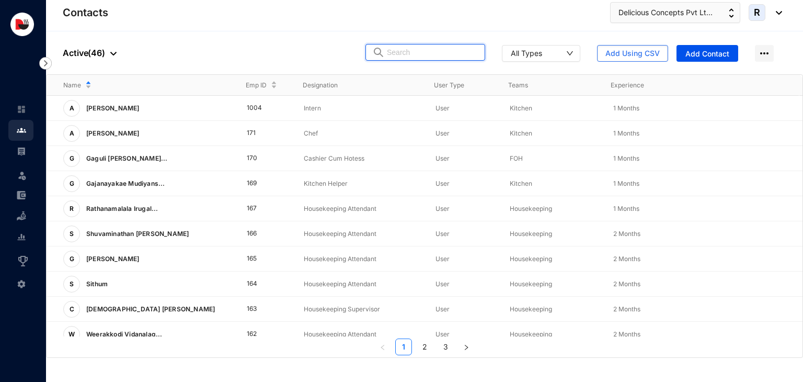
click at [418, 55] on input "text" at bounding box center [433, 52] width 92 height 16
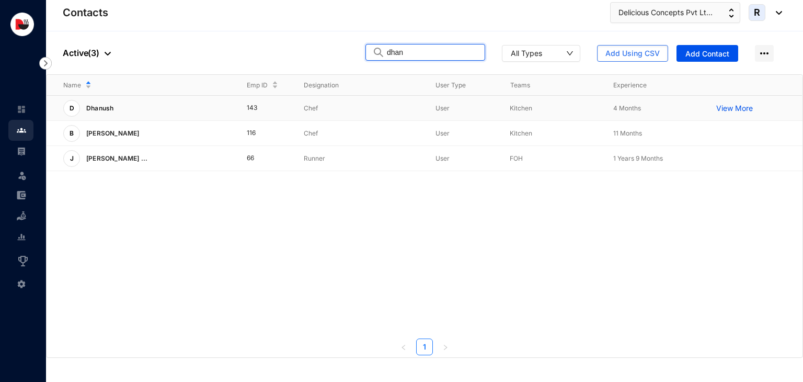
type input "dhan"
click at [343, 102] on td "Chef" at bounding box center [353, 108] width 132 height 25
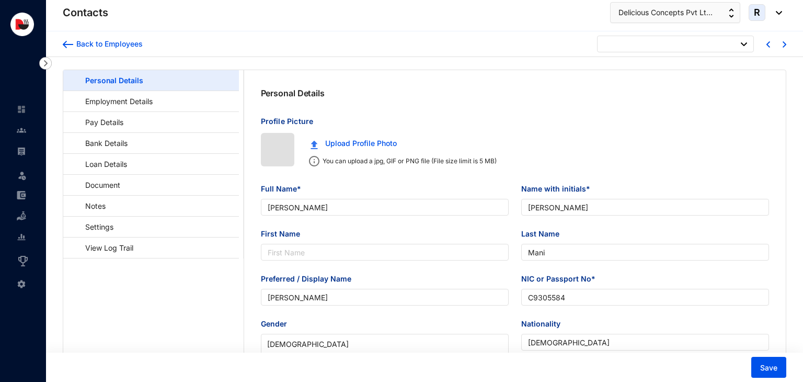
type input "[DATE]"
type input "Dhanush"
type input "Danush"
type input "Dhanush"
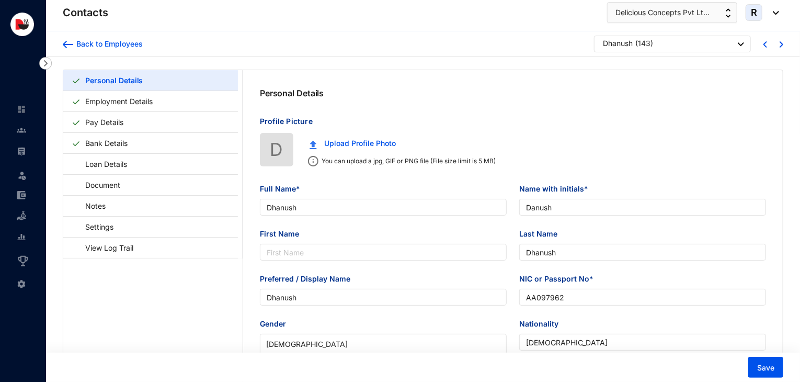
type input "AA097962"
type input "6369504612"
type input "No.2/468 Vaniyankulam, Rettaiyurani Po. [GEOGRAPHIC_DATA]."
type input "[DATE]"
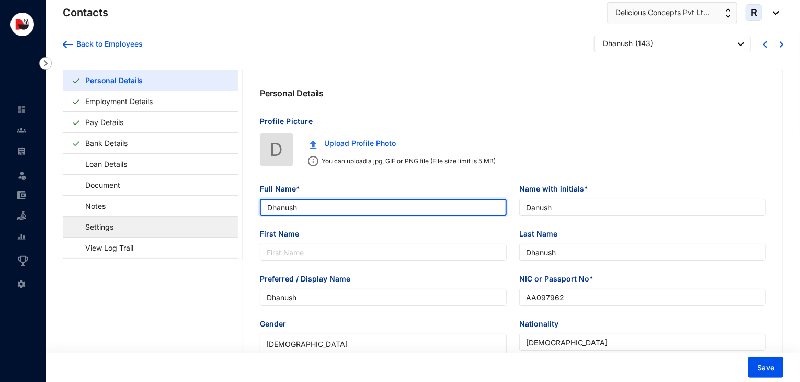
drag, startPoint x: 339, startPoint y: 209, endPoint x: 204, endPoint y: 221, distance: 134.9
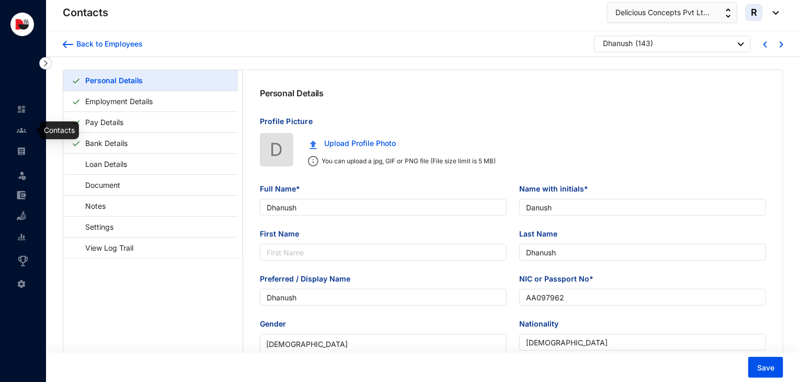
click at [23, 130] on img at bounding box center [21, 130] width 9 height 9
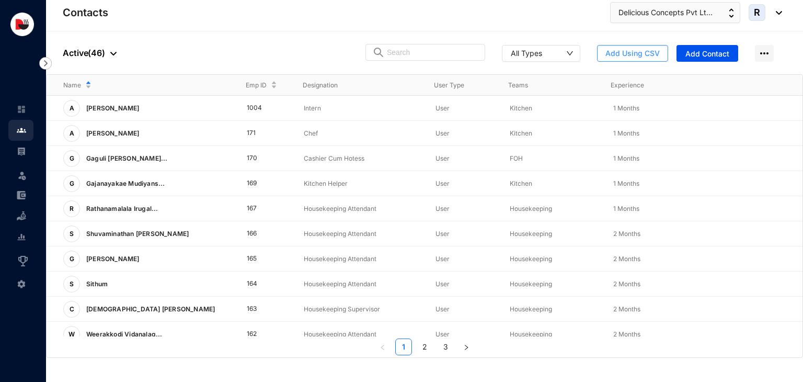
click at [657, 55] on span "Add Using CSV" at bounding box center [633, 53] width 54 height 10
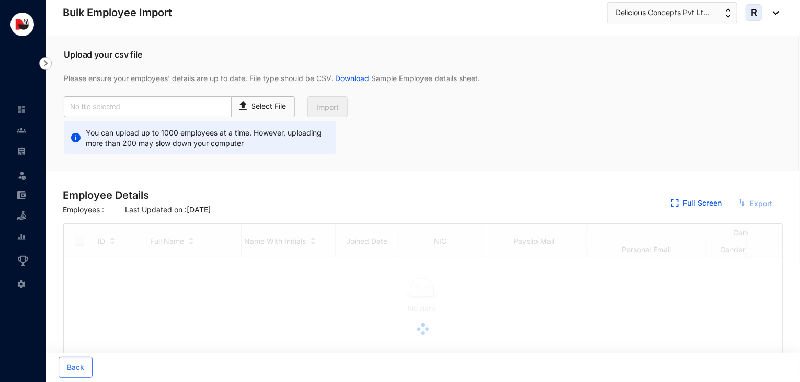
checkbox input "true"
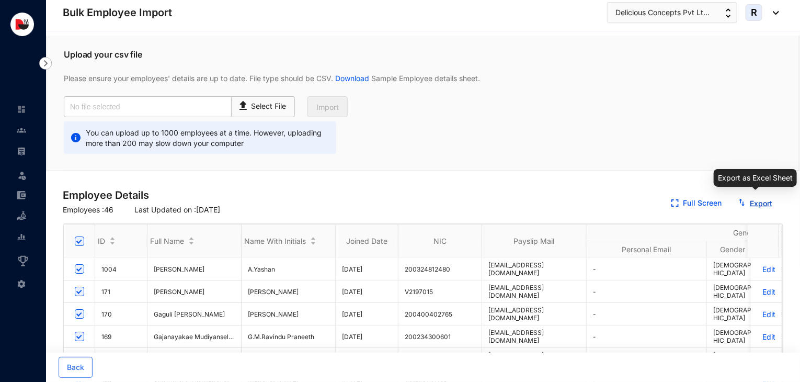
click at [759, 201] on link "Export" at bounding box center [761, 203] width 22 height 9
